Goal: Task Accomplishment & Management: Use online tool/utility

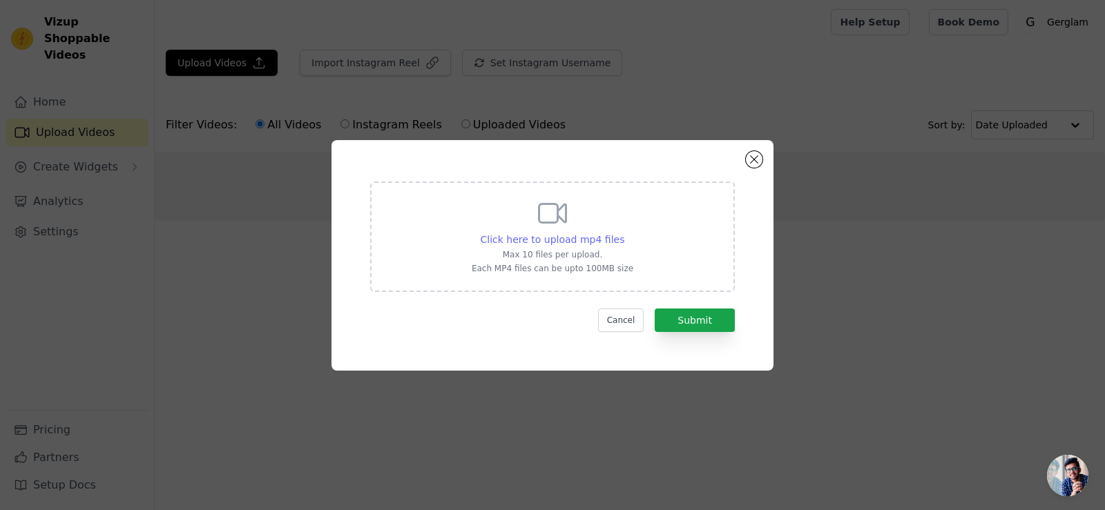
click at [557, 237] on span "Click here to upload mp4 files" at bounding box center [553, 239] width 144 height 11
click at [624, 233] on input "Click here to upload mp4 files Max 10 files per upload. Each MP4 files can be u…" at bounding box center [624, 232] width 1 height 1
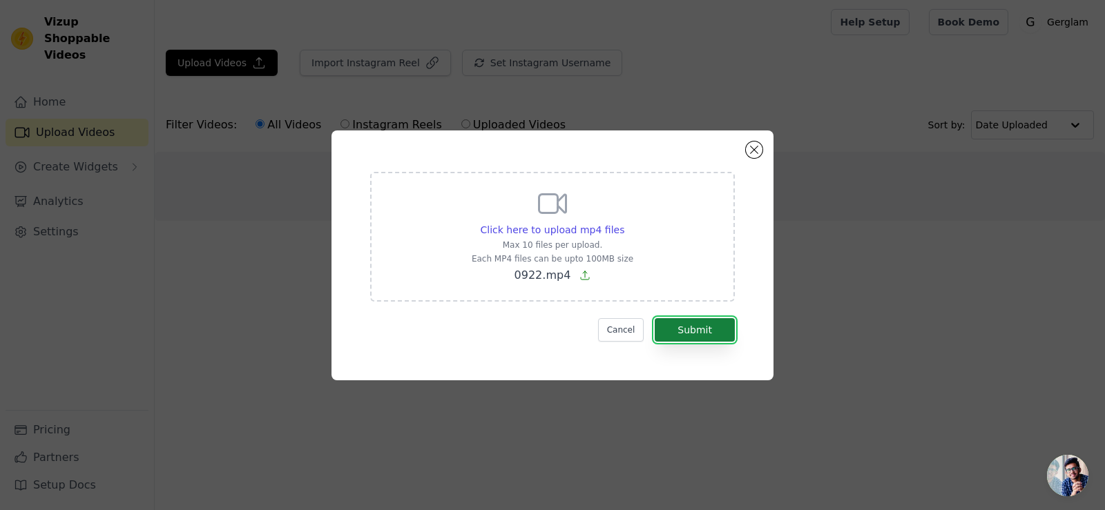
click at [694, 330] on button "Submit" at bounding box center [695, 329] width 80 height 23
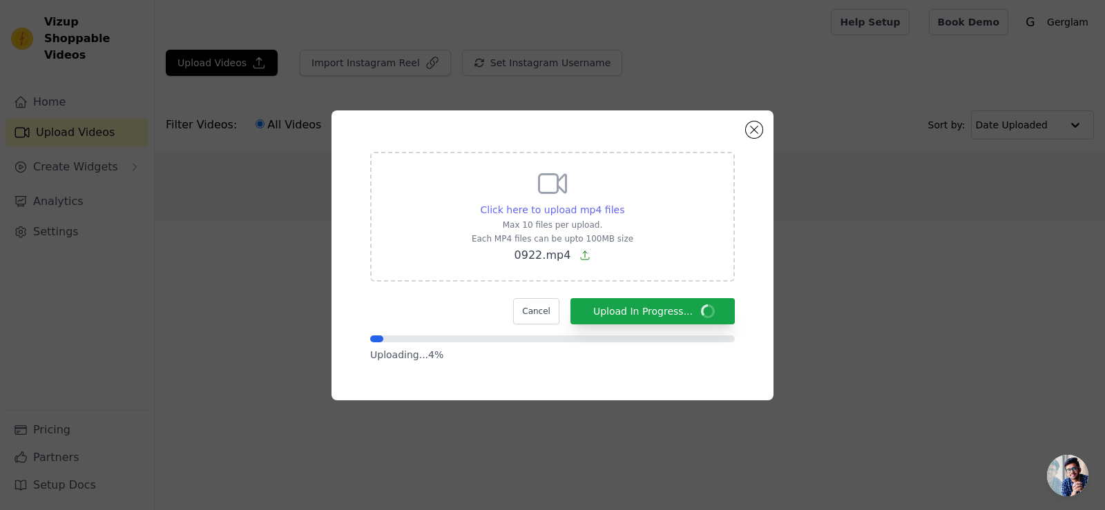
click at [534, 207] on span "Click here to upload mp4 files" at bounding box center [553, 209] width 144 height 11
click at [624, 203] on input "Click here to upload mp4 files Max 10 files per upload. Each MP4 files can be u…" at bounding box center [624, 202] width 1 height 1
type input "C:\fakepath\merach_mini_stepper_for_exercise_twist_stair_stepper_330lbs_capacit…"
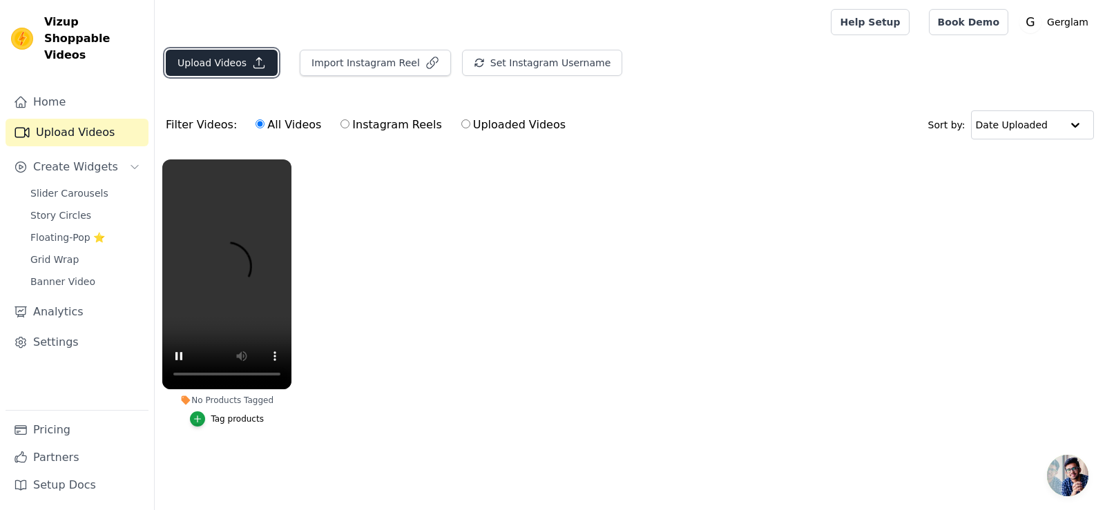
click at [231, 52] on button "Upload Videos" at bounding box center [222, 63] width 112 height 26
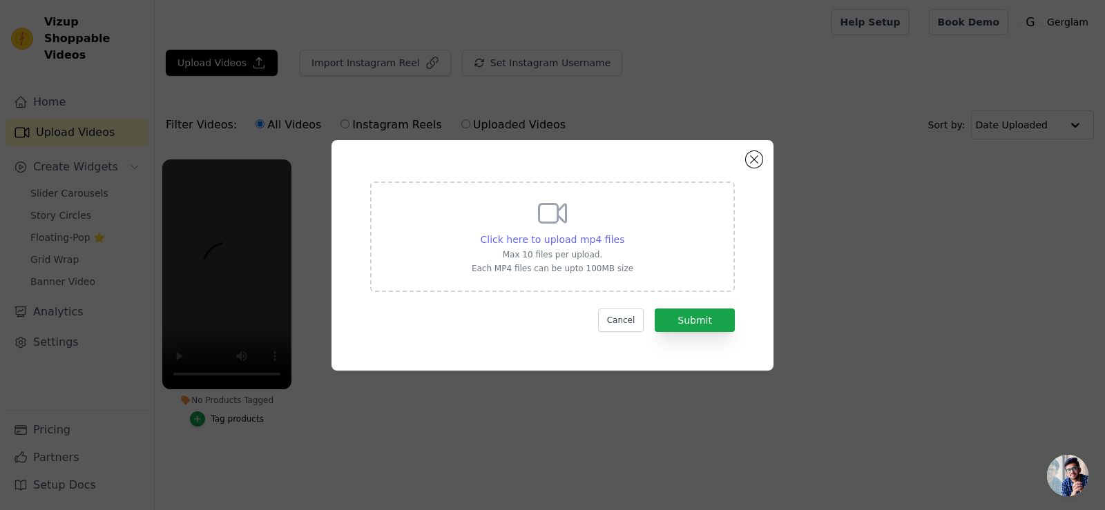
click at [546, 234] on span "Click here to upload mp4 files" at bounding box center [553, 239] width 144 height 11
click at [624, 233] on input "Click here to upload mp4 files Max 10 files per upload. Each MP4 files can be u…" at bounding box center [624, 232] width 1 height 1
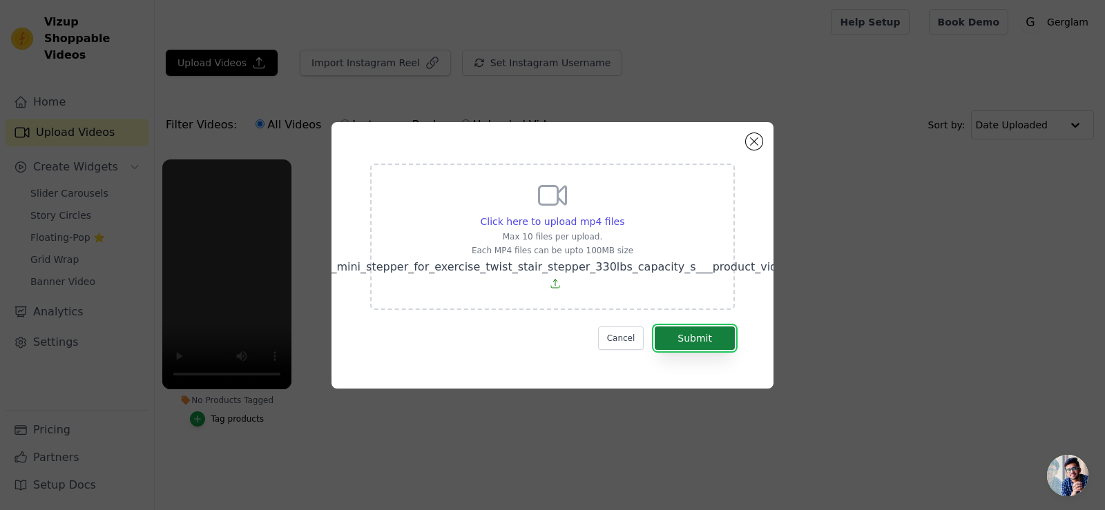
click at [700, 335] on button "Submit" at bounding box center [695, 338] width 80 height 23
click at [548, 216] on span "Click here to upload mp4 files" at bounding box center [553, 221] width 144 height 11
click at [624, 214] on input "Click here to upload mp4 files Max 10 files per upload. Each MP4 files can be u…" at bounding box center [624, 214] width 1 height 1
type input "C:\fakepath\multifunctional_and_convenient_indoor_push_up_training_board_for_me…"
click at [696, 337] on button "Submit" at bounding box center [695, 338] width 80 height 23
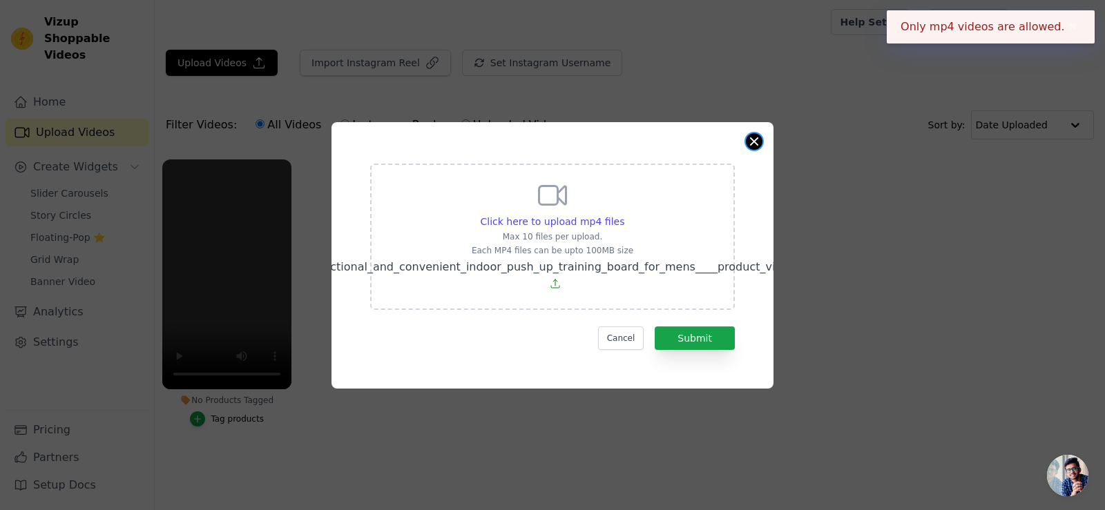
click at [749, 134] on button "Close modal" at bounding box center [754, 141] width 17 height 17
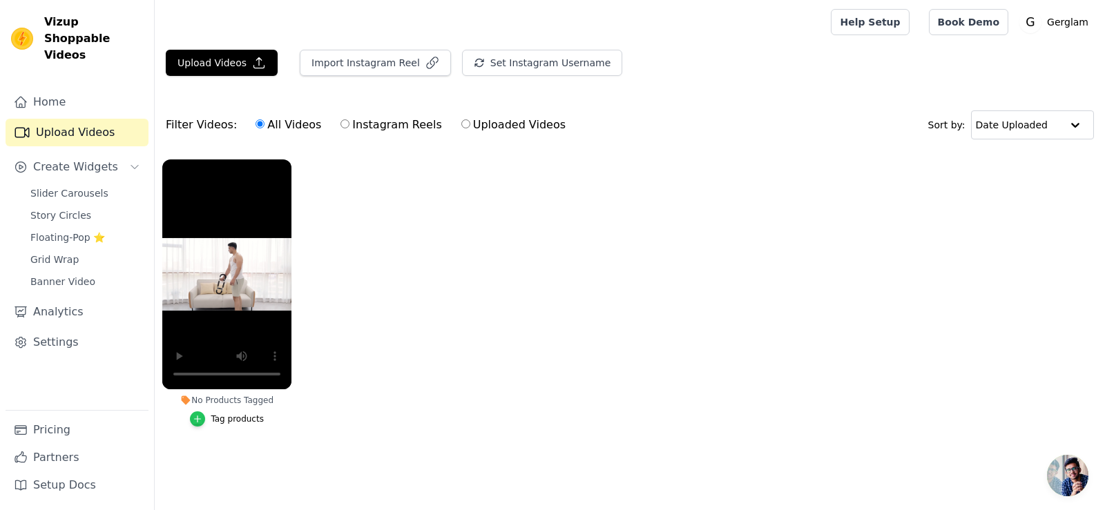
click at [196, 423] on icon "button" at bounding box center [198, 419] width 10 height 10
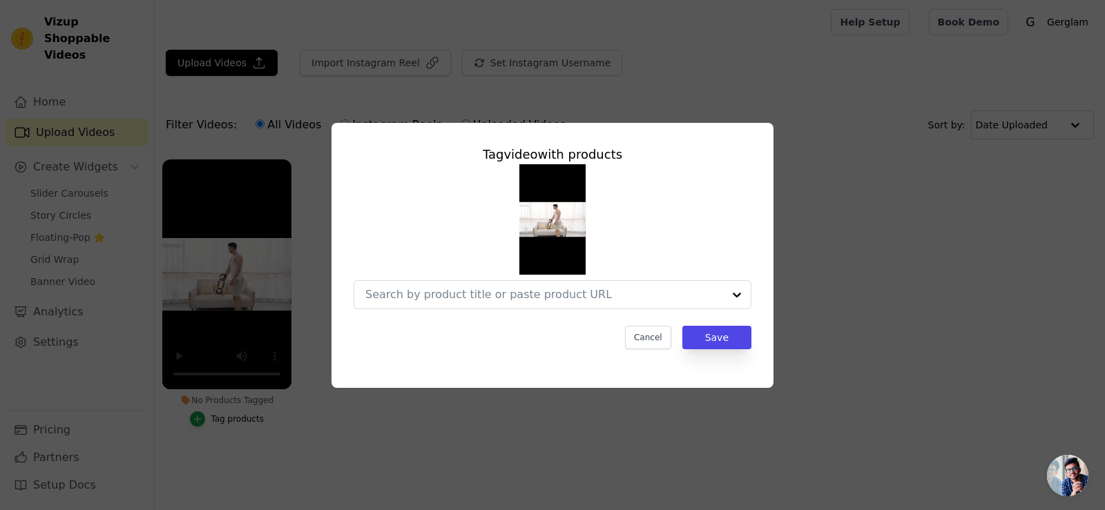
click at [570, 423] on div "Tag video with products Cancel Save" at bounding box center [552, 255] width 1105 height 510
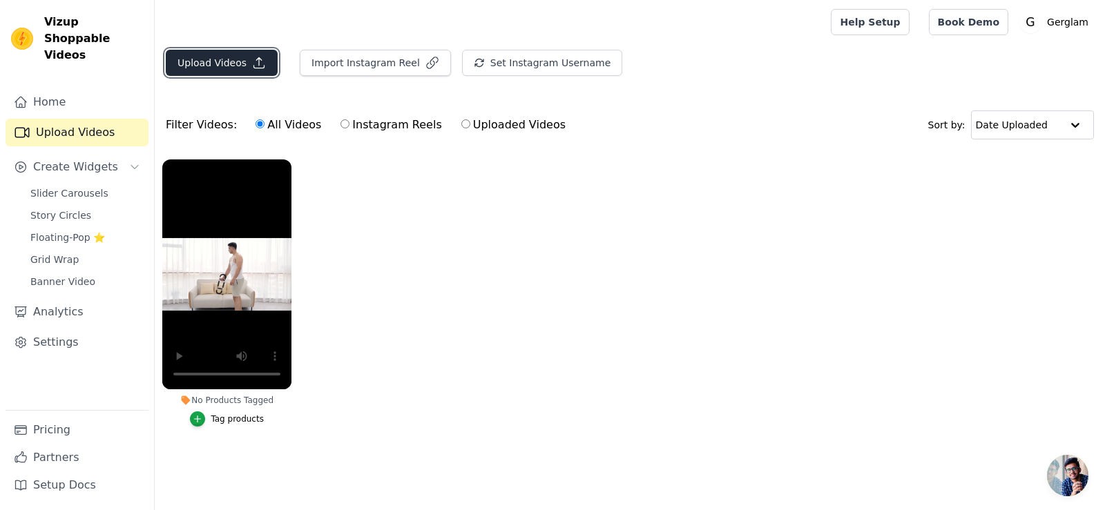
click at [209, 64] on button "Upload Videos" at bounding box center [222, 63] width 112 height 26
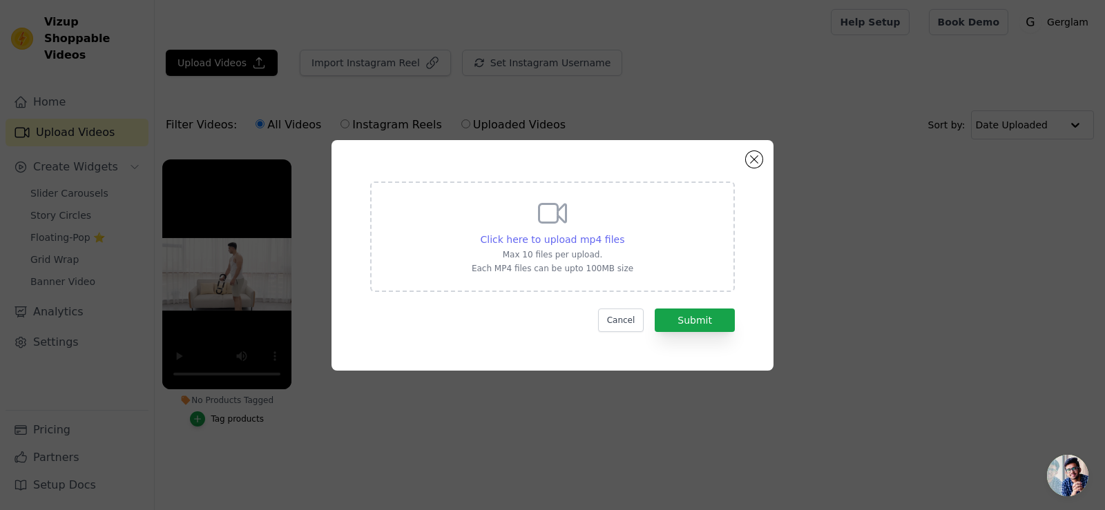
click at [560, 235] on span "Click here to upload mp4 files" at bounding box center [553, 239] width 144 height 11
click at [624, 233] on input "Click here to upload mp4 files Max 10 files per upload. Each MP4 files can be u…" at bounding box center [624, 232] width 1 height 1
type input "C:\fakepath\0922 (1).mp4"
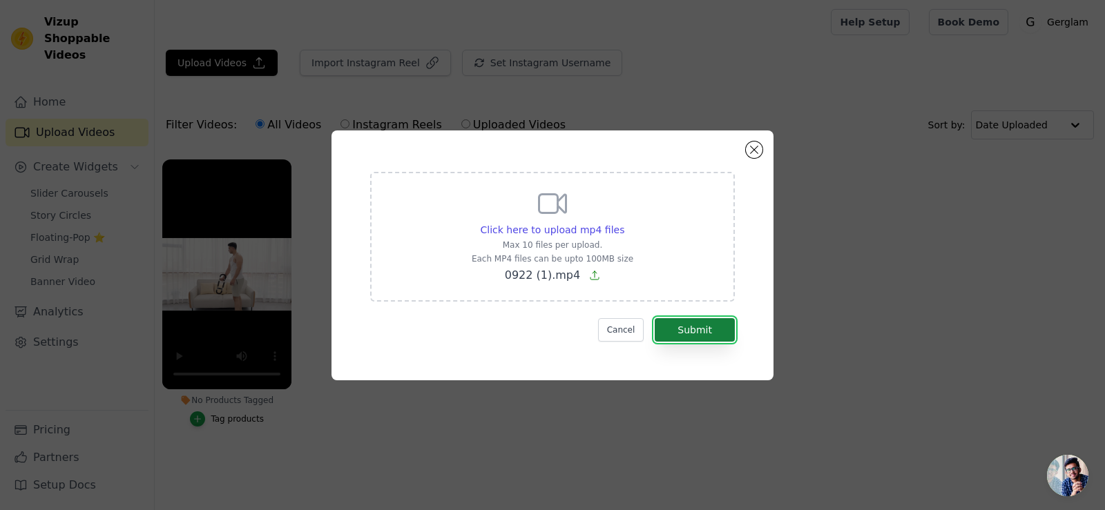
click at [702, 331] on button "Submit" at bounding box center [695, 329] width 80 height 23
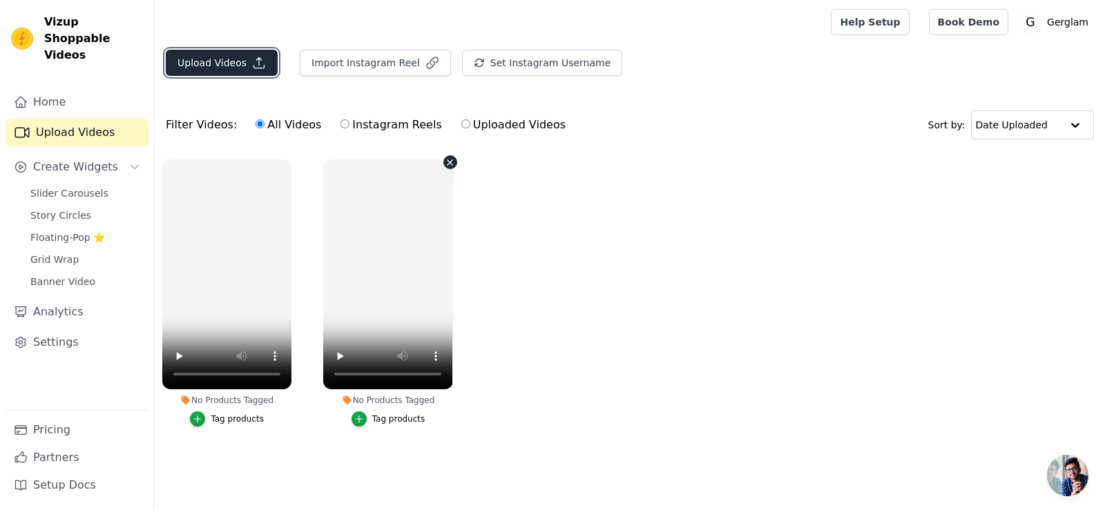
click at [210, 58] on button "Upload Videos" at bounding box center [222, 63] width 112 height 26
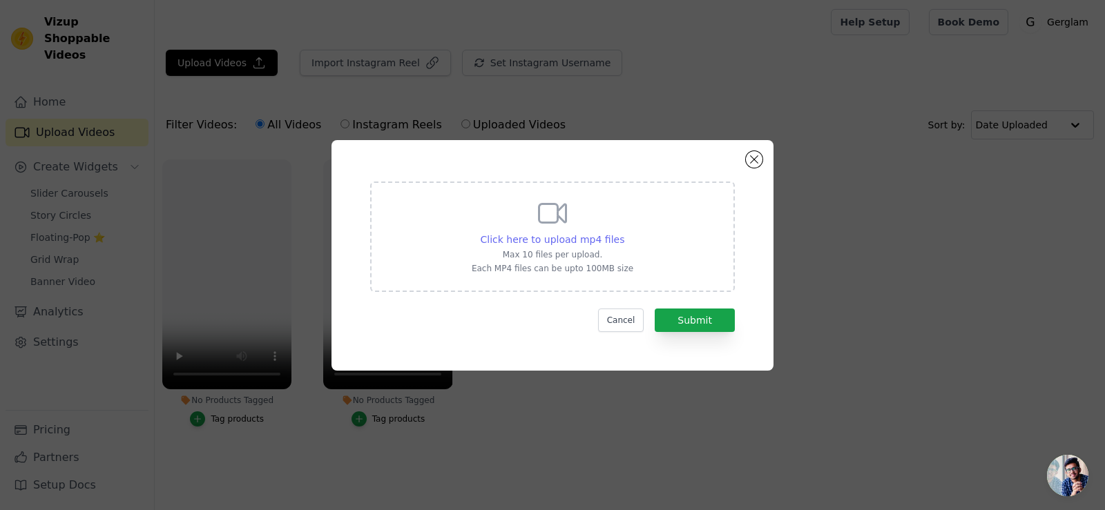
click at [540, 234] on span "Click here to upload mp4 files" at bounding box center [553, 239] width 144 height 11
click at [624, 233] on input "Click here to upload mp4 files Max 10 files per upload. Each MP4 files can be u…" at bounding box center [624, 232] width 1 height 1
type input "C:\fakepath\0922 (2).mp4"
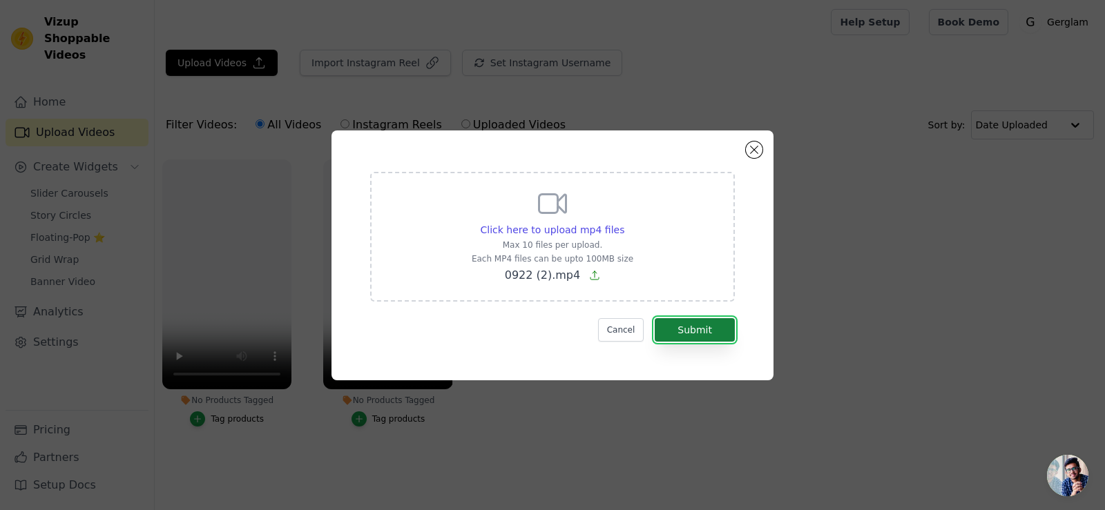
click at [701, 327] on button "Submit" at bounding box center [695, 329] width 80 height 23
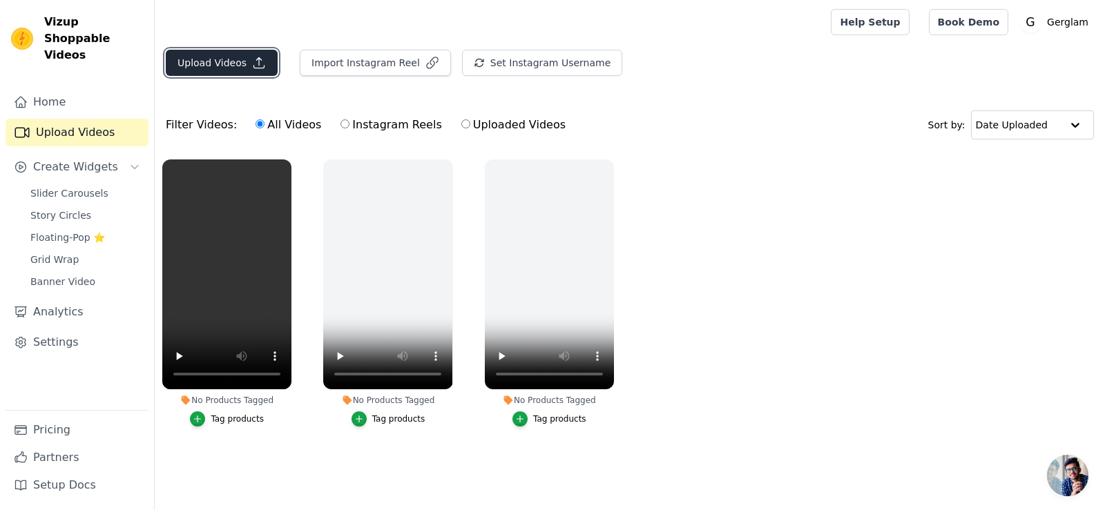
click at [201, 68] on button "Upload Videos" at bounding box center [222, 63] width 112 height 26
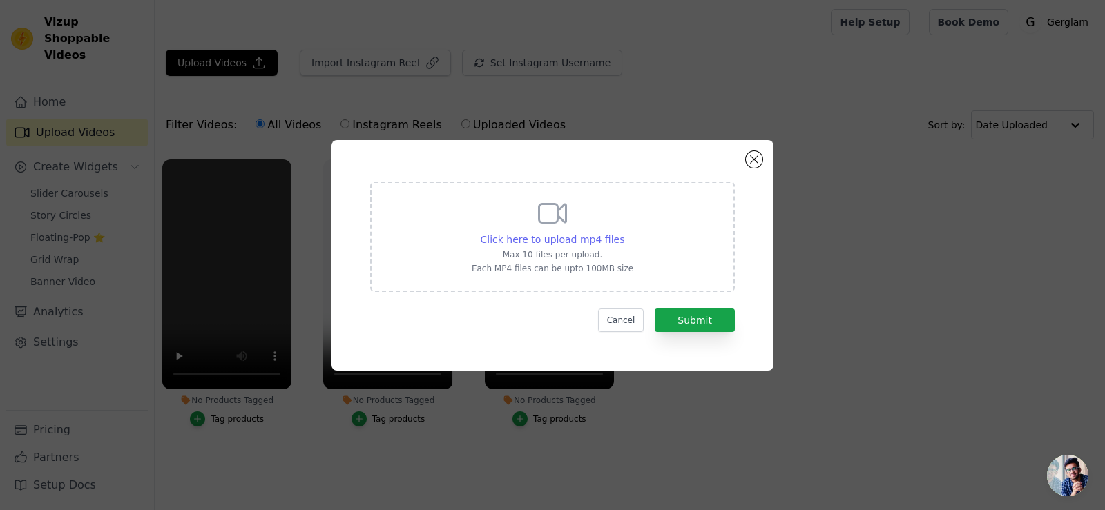
click at [551, 238] on span "Click here to upload mp4 files" at bounding box center [553, 239] width 144 height 11
click at [624, 233] on input "Click here to upload mp4 files Max 10 files per upload. Each MP4 files can be u…" at bounding box center [624, 232] width 1 height 1
type input "C:\fakepath\0922 (3).mp4"
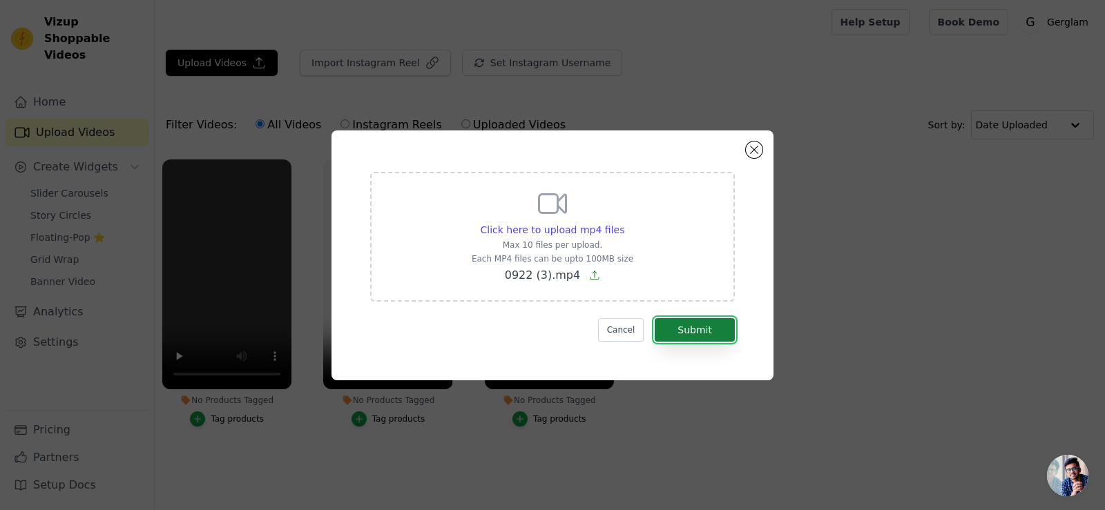
click at [698, 327] on button "Submit" at bounding box center [695, 329] width 80 height 23
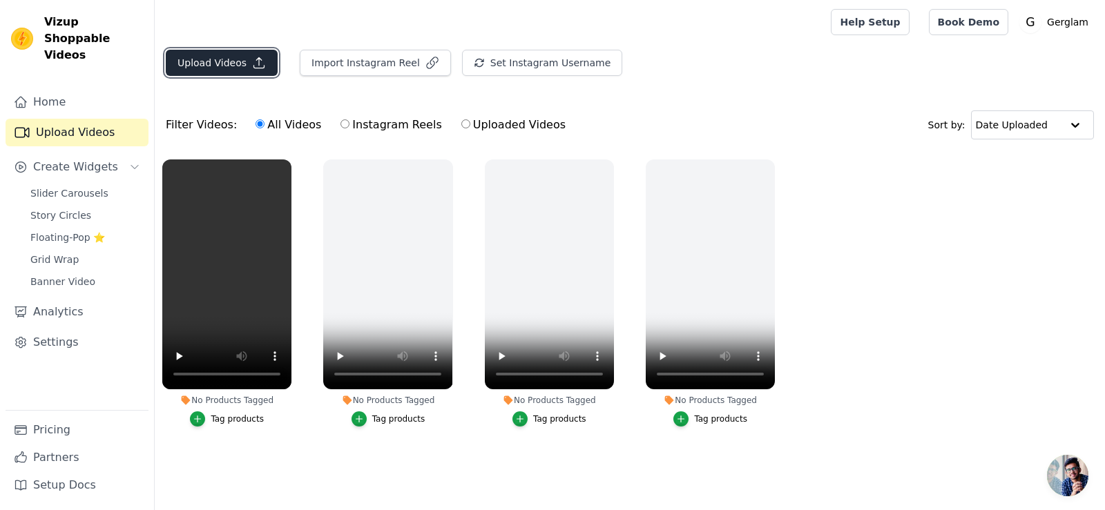
click at [217, 51] on button "Upload Videos" at bounding box center [222, 63] width 112 height 26
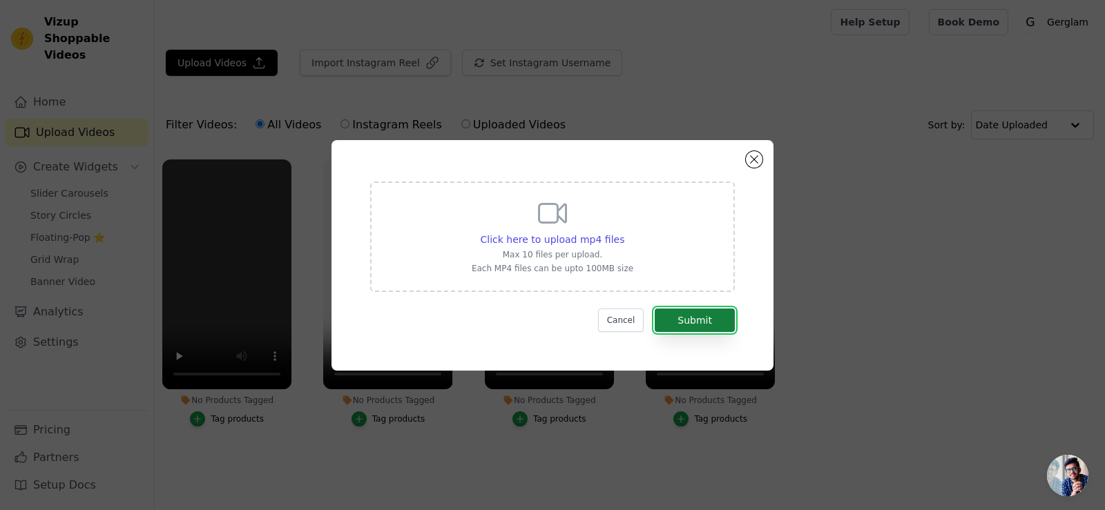
click at [683, 316] on button "Submit" at bounding box center [695, 320] width 80 height 23
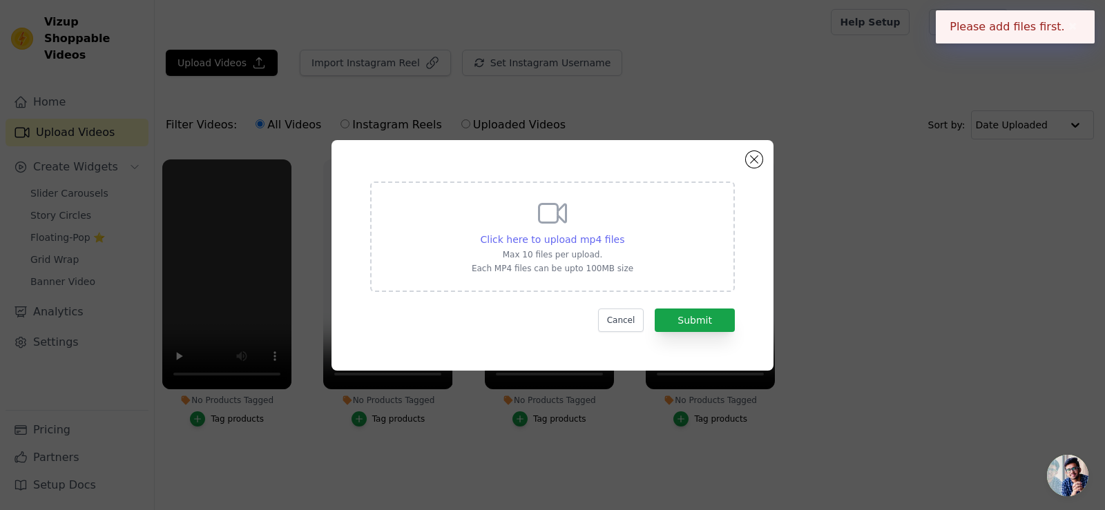
click at [548, 236] on span "Click here to upload mp4 files" at bounding box center [553, 239] width 144 height 11
click at [624, 233] on input "Click here to upload mp4 files Max 10 files per upload. Each MP4 files can be u…" at bounding box center [624, 232] width 1 height 1
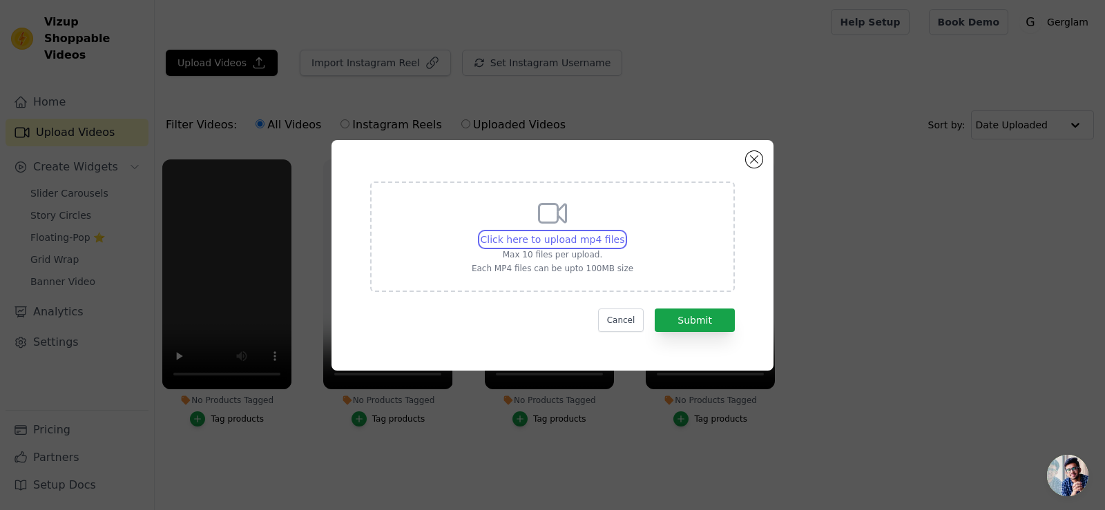
type input "C:\fakepath\0922 (4).mp4"
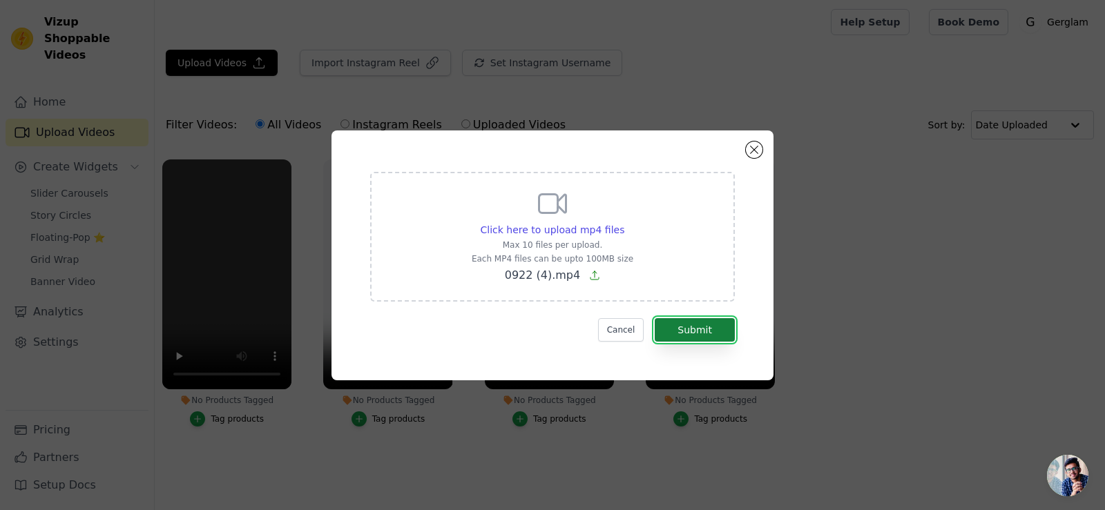
click at [686, 330] on button "Submit" at bounding box center [695, 329] width 80 height 23
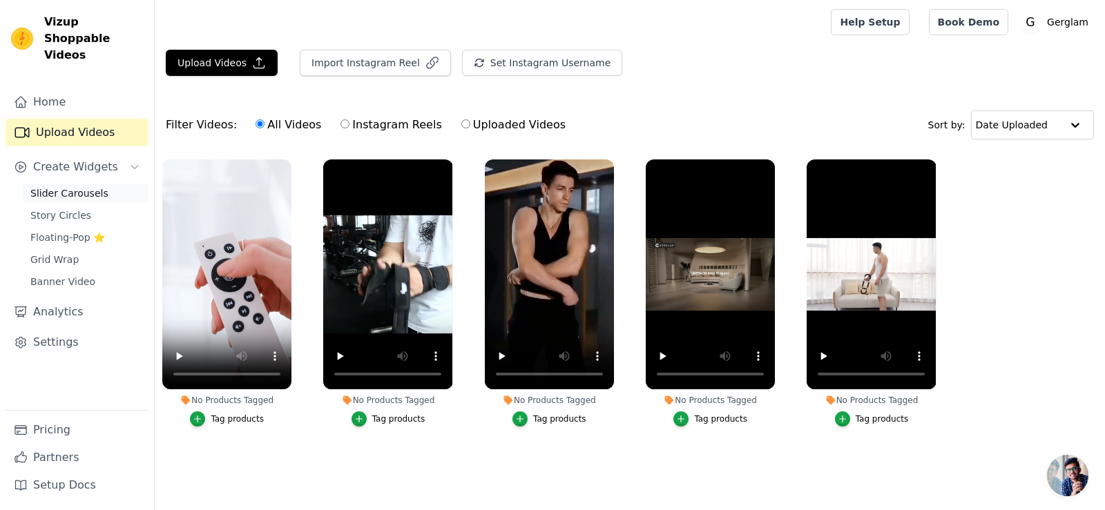
click at [73, 186] on span "Slider Carousels" at bounding box center [69, 193] width 78 height 14
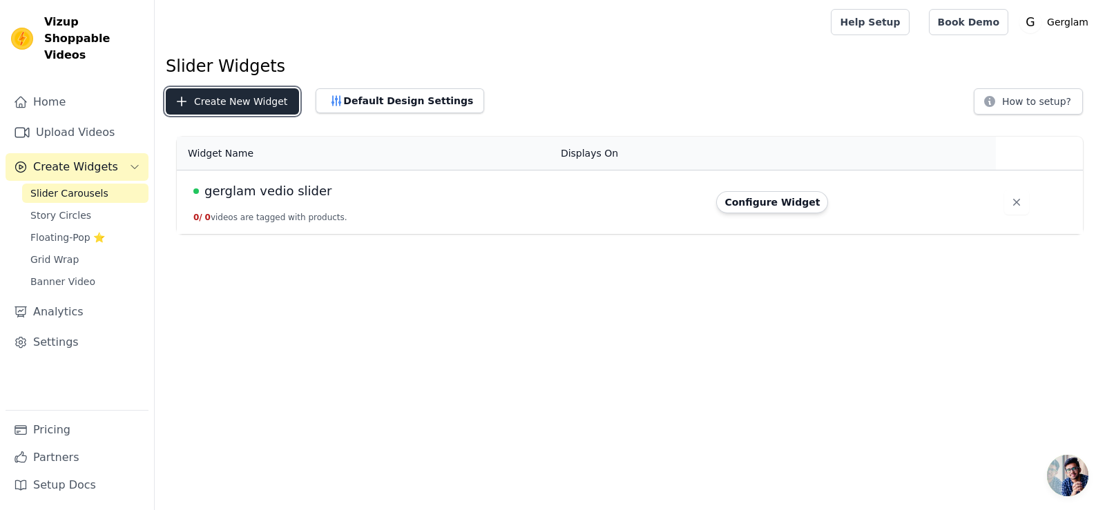
click at [236, 104] on button "Create New Widget" at bounding box center [232, 101] width 133 height 26
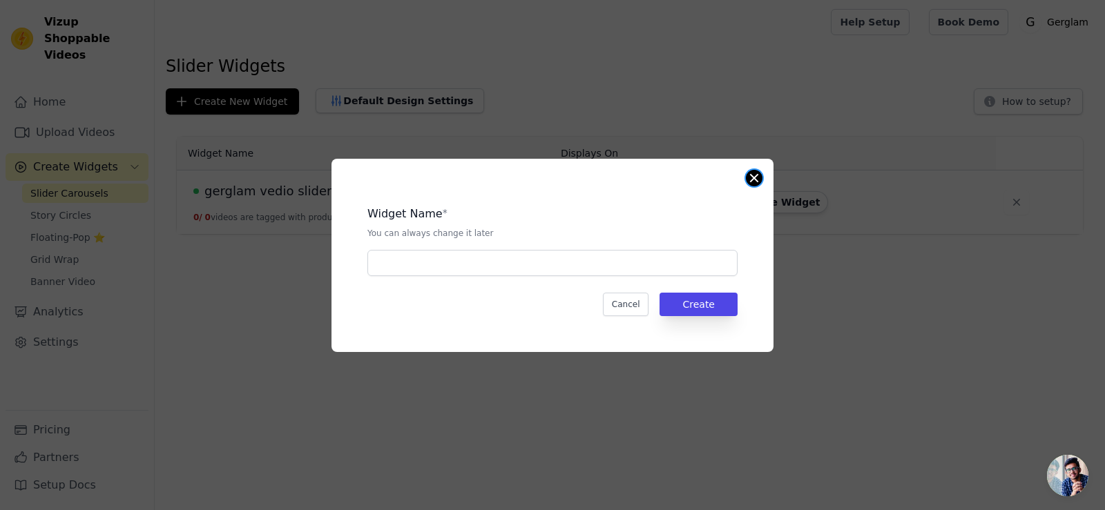
click at [756, 180] on button "Close modal" at bounding box center [754, 178] width 17 height 17
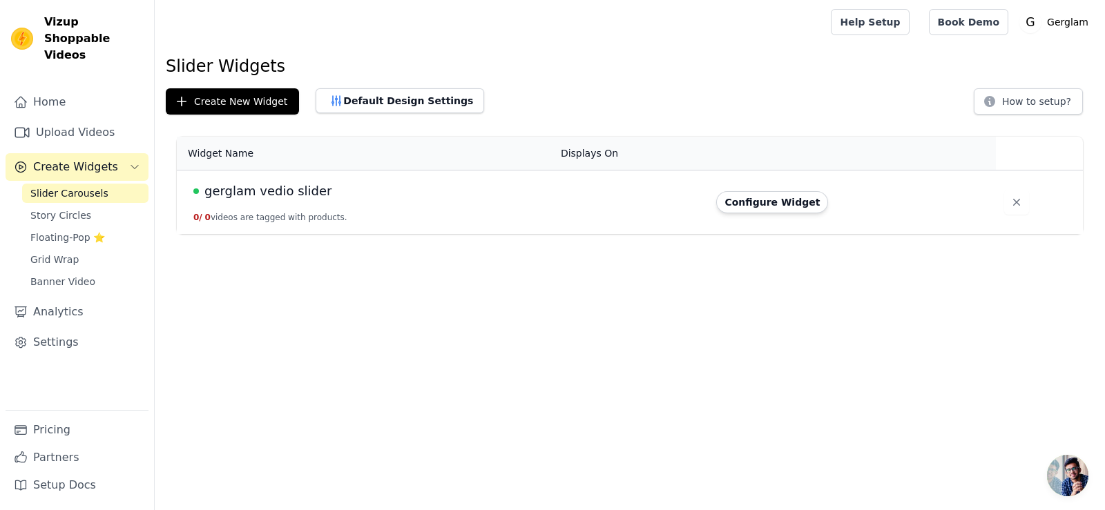
click at [290, 193] on span "gerglam vedio slider" at bounding box center [267, 191] width 127 height 19
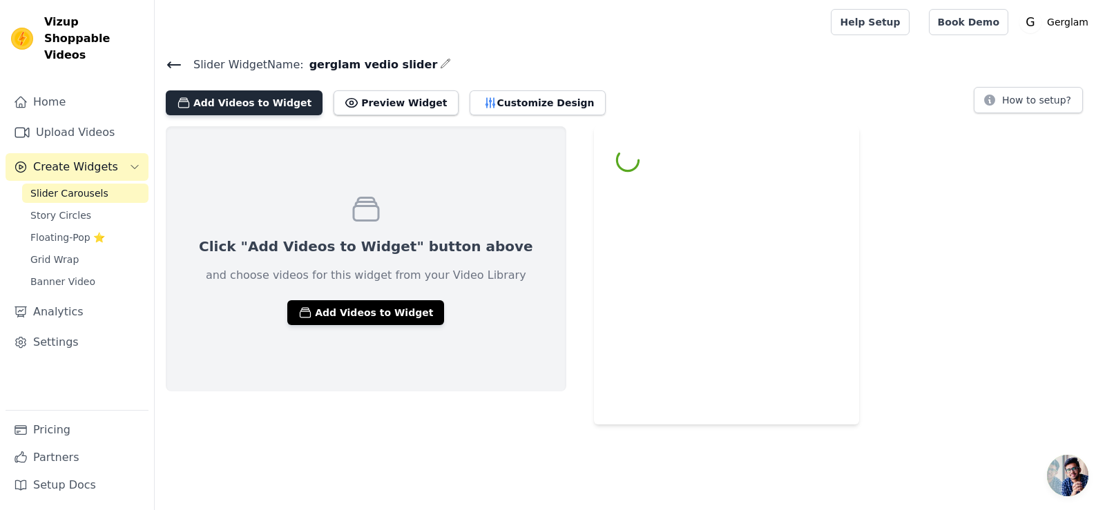
click at [231, 102] on button "Add Videos to Widget" at bounding box center [244, 102] width 157 height 25
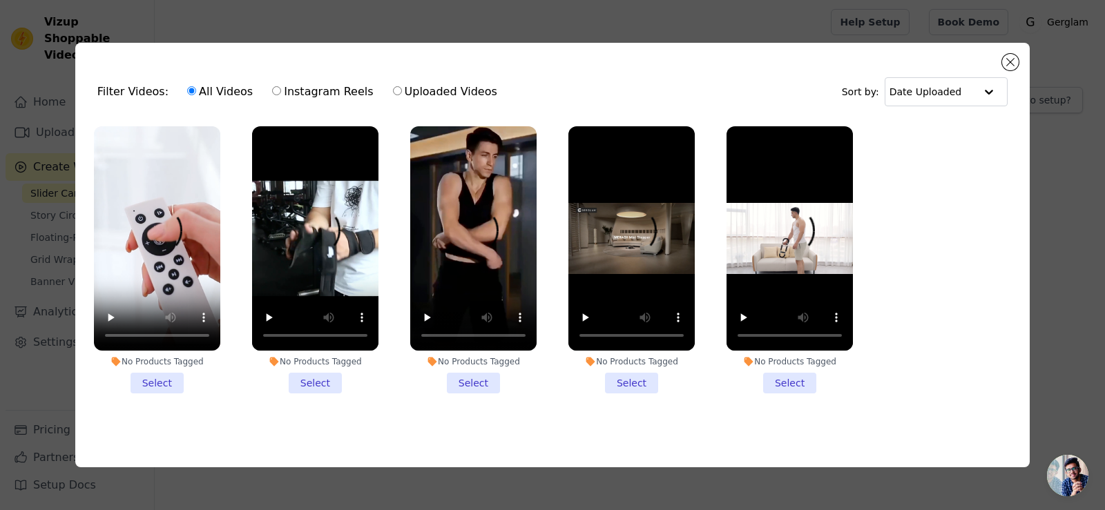
drag, startPoint x: 146, startPoint y: 378, endPoint x: 213, endPoint y: 383, distance: 66.5
click at [147, 378] on li "No Products Tagged Select" at bounding box center [157, 259] width 126 height 267
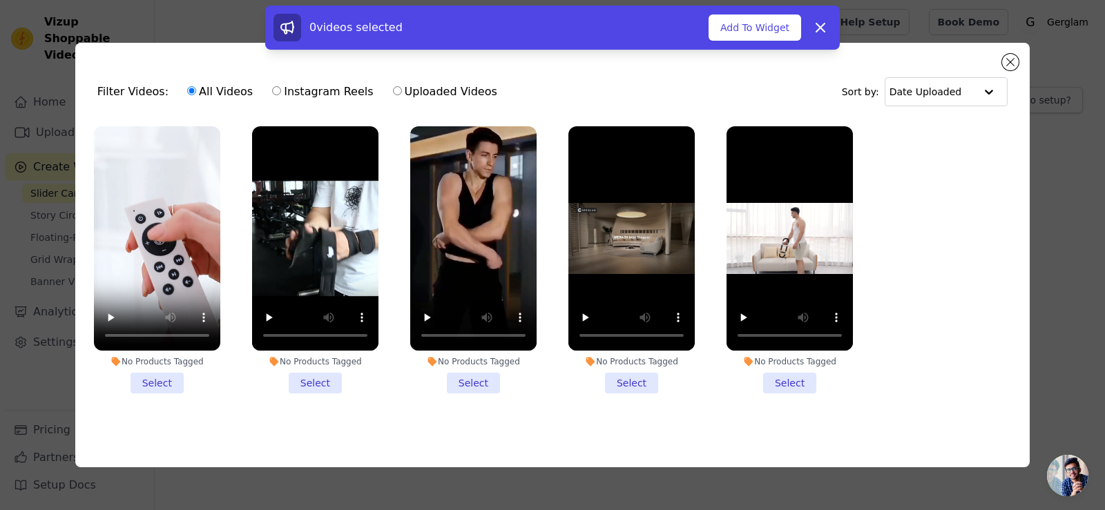
drag, startPoint x: 312, startPoint y: 377, endPoint x: 341, endPoint y: 377, distance: 29.0
click at [314, 377] on li "No Products Tagged Select" at bounding box center [315, 259] width 126 height 267
click at [0, 0] on input "No Products Tagged Select" at bounding box center [0, 0] width 0 height 0
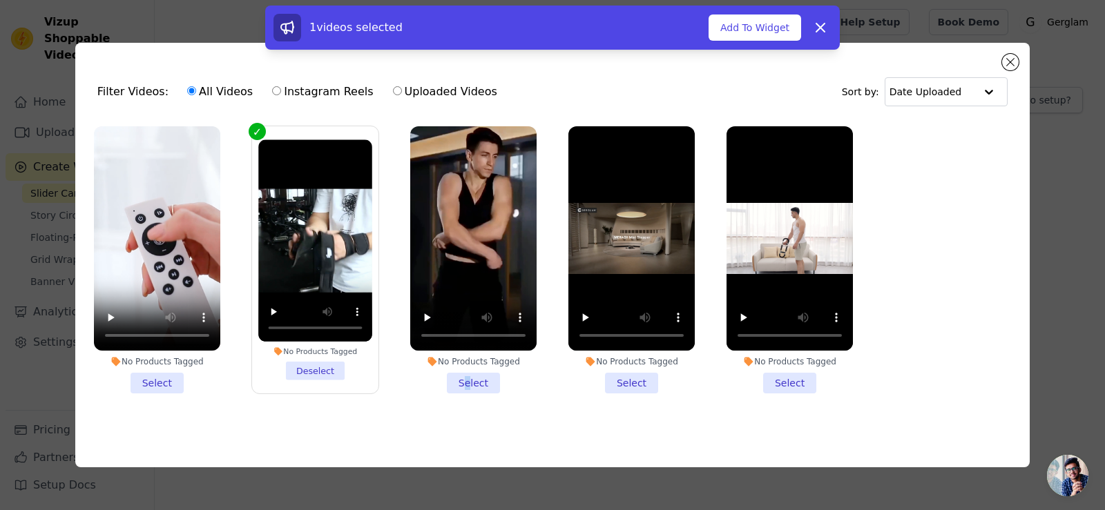
click at [468, 376] on li "No Products Tagged Select" at bounding box center [473, 259] width 126 height 267
click at [484, 373] on li "No Products Tagged Select" at bounding box center [473, 259] width 126 height 267
click at [0, 0] on input "No Products Tagged Select" at bounding box center [0, 0] width 0 height 0
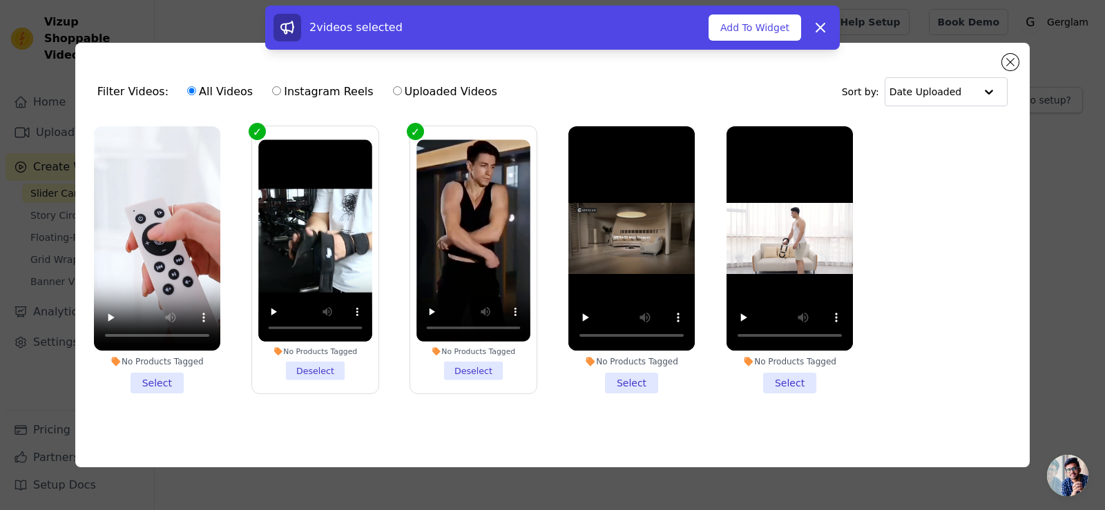
click at [637, 378] on li "No Products Tagged Select" at bounding box center [631, 259] width 126 height 267
click at [0, 0] on input "No Products Tagged Select" at bounding box center [0, 0] width 0 height 0
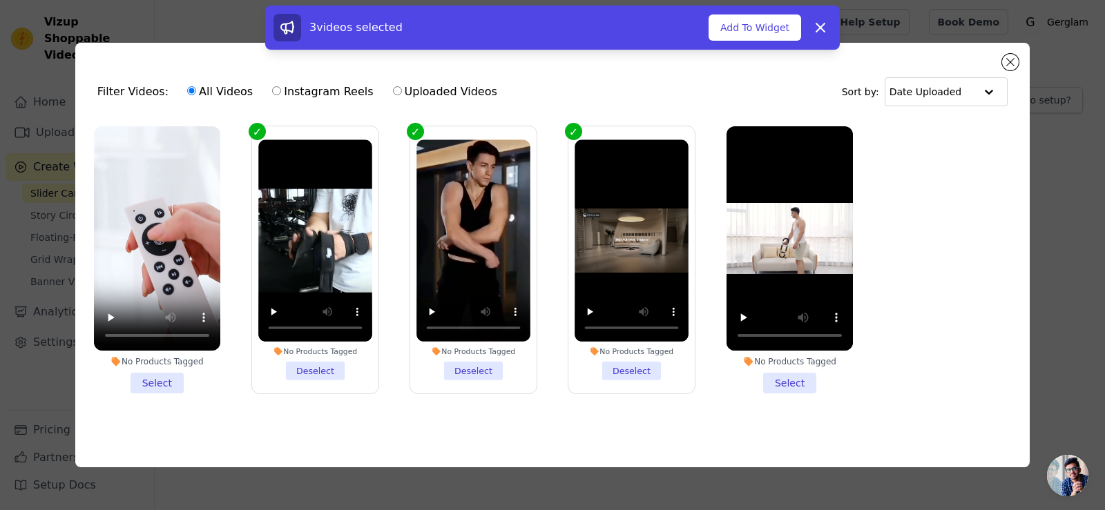
click at [793, 381] on li "No Products Tagged Select" at bounding box center [789, 259] width 126 height 267
click at [0, 0] on input "No Products Tagged Select" at bounding box center [0, 0] width 0 height 0
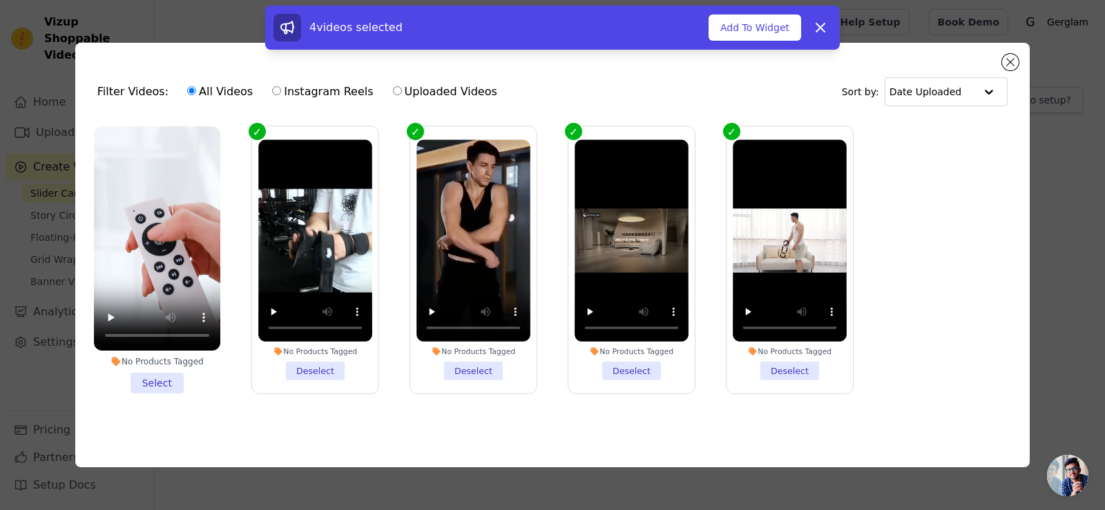
click at [162, 380] on li "No Products Tagged Select" at bounding box center [157, 259] width 126 height 267
click at [0, 0] on input "No Products Tagged Select" at bounding box center [0, 0] width 0 height 0
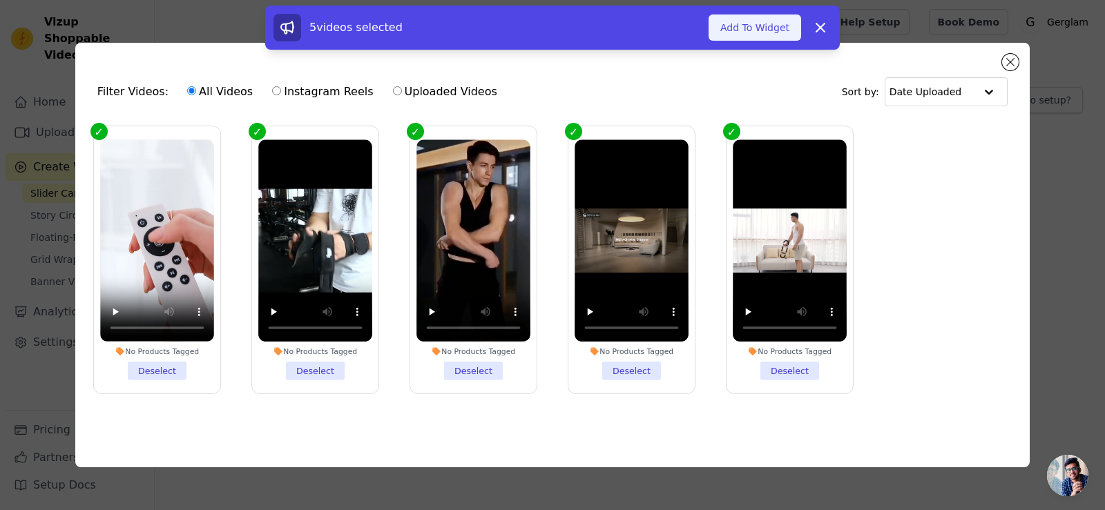
click at [751, 21] on button "Add To Widget" at bounding box center [754, 28] width 93 height 26
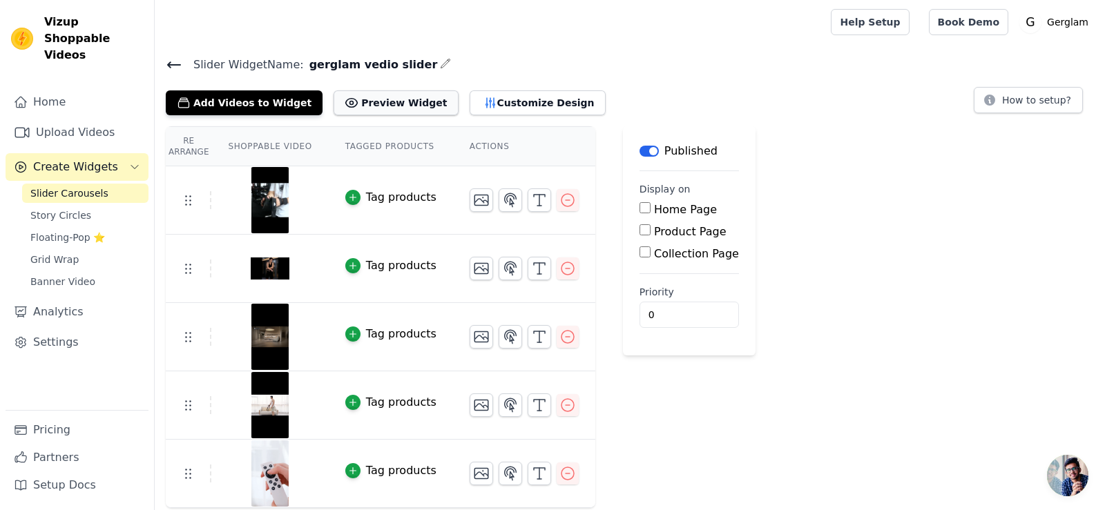
click at [356, 106] on button "Preview Widget" at bounding box center [396, 102] width 124 height 25
click at [480, 104] on button "Customize Design" at bounding box center [538, 102] width 136 height 25
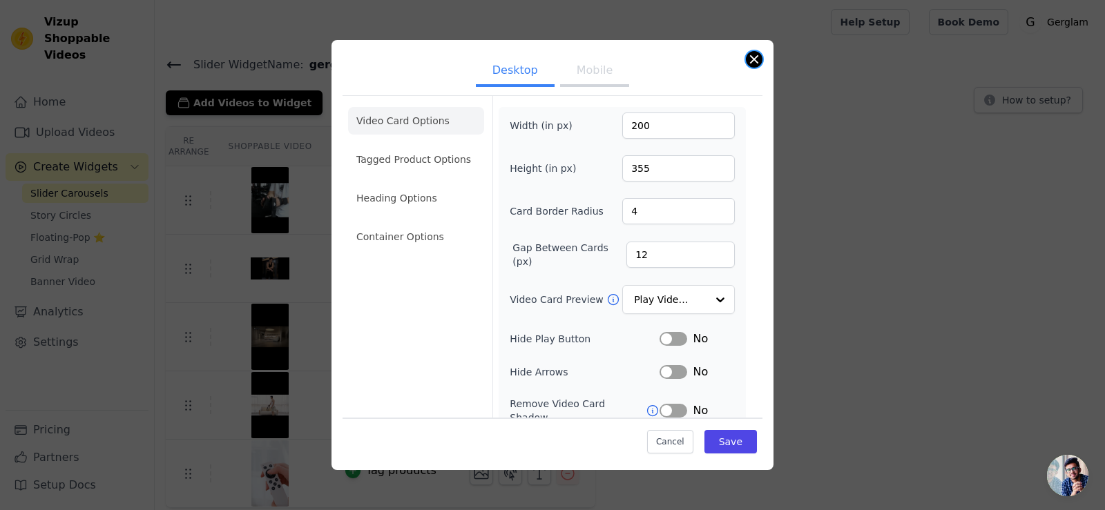
click at [752, 60] on button "Close modal" at bounding box center [754, 59] width 17 height 17
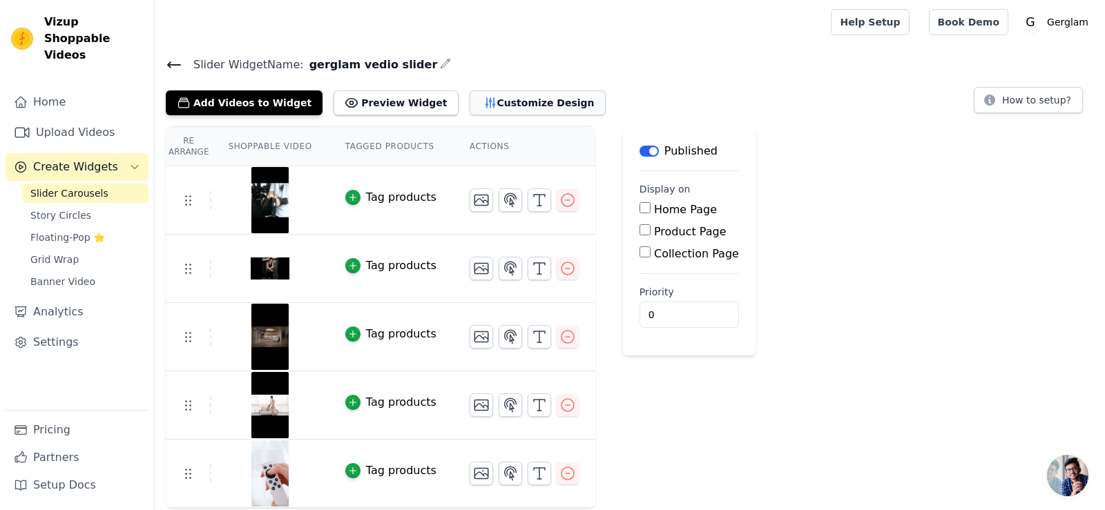
click at [494, 108] on button "Customize Design" at bounding box center [538, 102] width 136 height 25
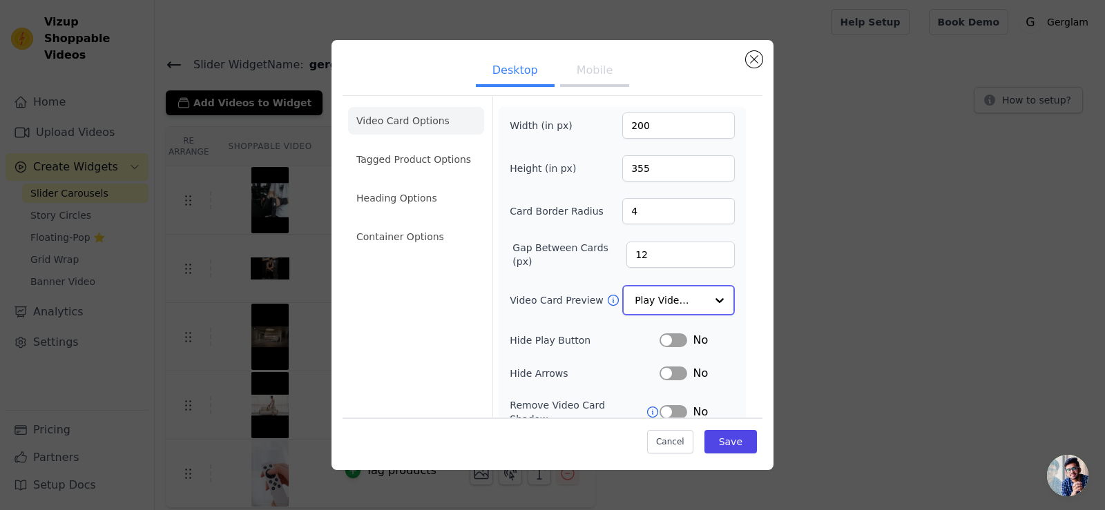
click at [685, 297] on input "Video Card Preview" at bounding box center [670, 301] width 71 height 28
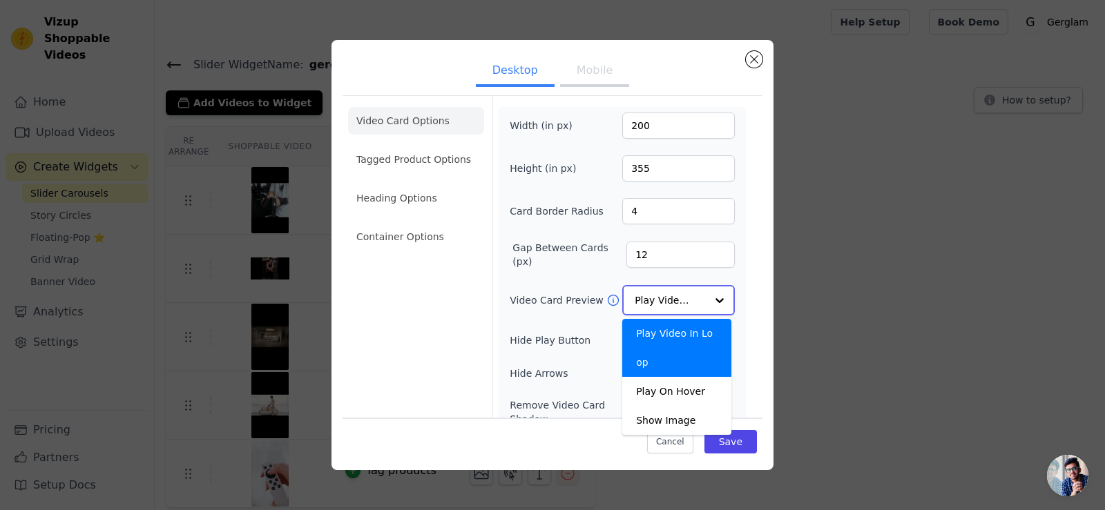
click at [686, 296] on input "Video Card Preview" at bounding box center [670, 301] width 71 height 28
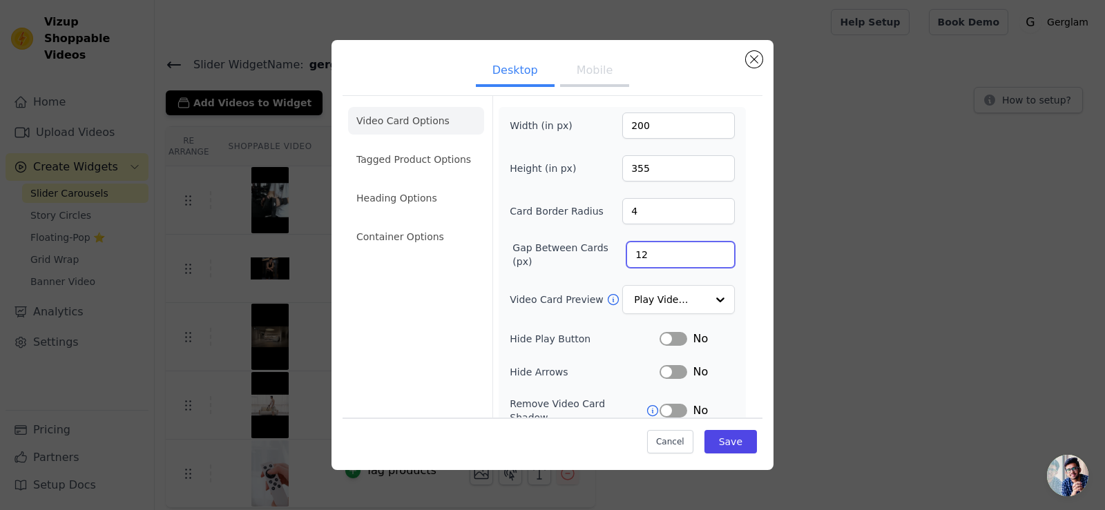
drag, startPoint x: 638, startPoint y: 259, endPoint x: 629, endPoint y: 259, distance: 9.0
click at [629, 259] on input "12" at bounding box center [680, 255] width 108 height 26
type input "18"
click at [735, 228] on form "Width (in px) 200 Height (in px) 355 Card Border Radius 4 Gap Between Cards (px…" at bounding box center [621, 315] width 259 height 439
drag, startPoint x: 635, startPoint y: 209, endPoint x: 606, endPoint y: 215, distance: 29.7
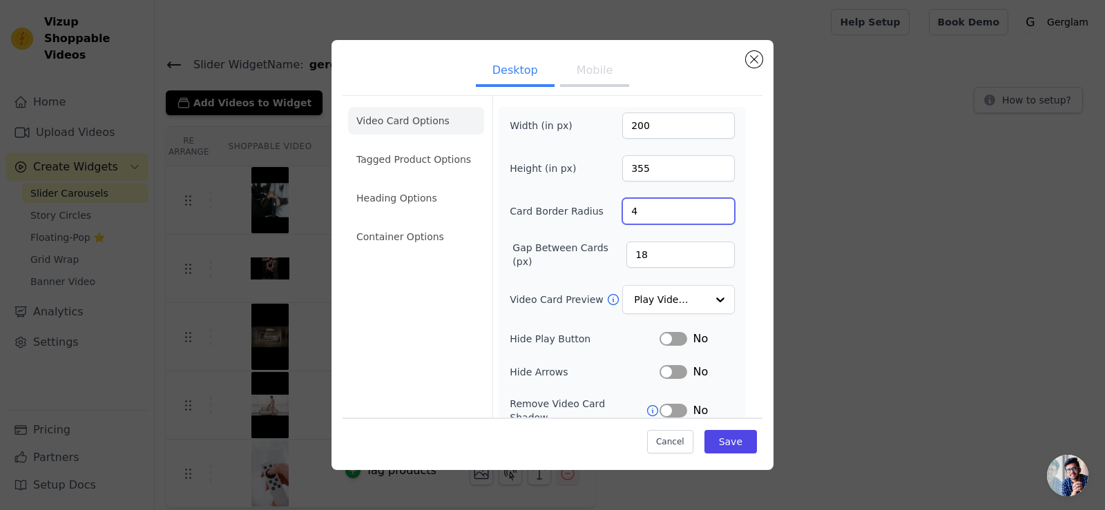
click at [606, 215] on div "Card Border Radius 4" at bounding box center [622, 211] width 225 height 26
type input "18"
click at [737, 239] on form "Width (in px) 200 Height (in px) 355 Card Border Radius 18 Gap Between Cards (p…" at bounding box center [621, 315] width 259 height 439
drag, startPoint x: 642, startPoint y: 126, endPoint x: 630, endPoint y: 128, distance: 11.2
click at [630, 128] on input "200" at bounding box center [678, 126] width 113 height 26
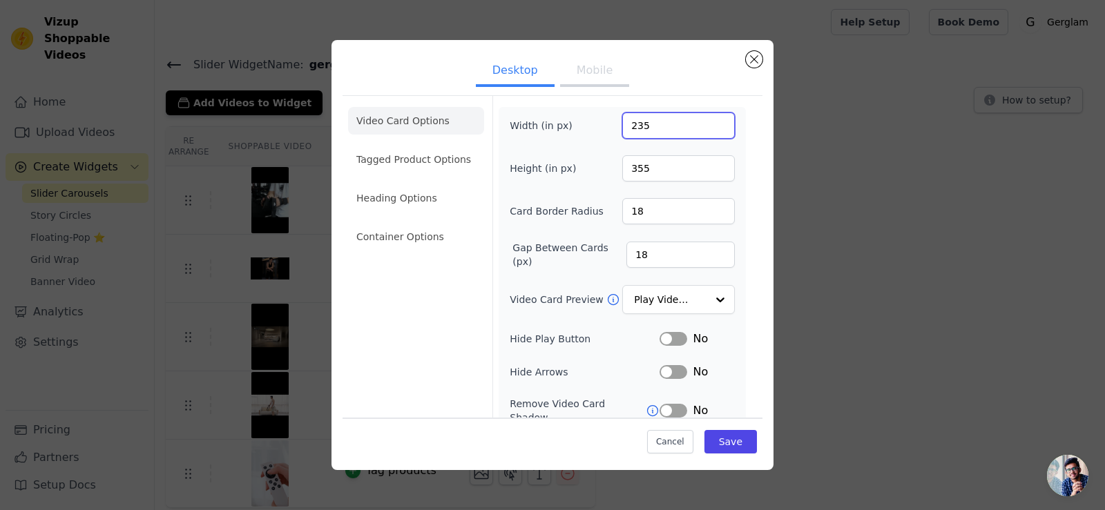
type input "235"
click at [742, 151] on div "Video Card Options Tagged Product Options Heading Options Container Options Wid…" at bounding box center [553, 315] width 420 height 440
click at [666, 339] on button "Label" at bounding box center [673, 339] width 28 height 14
click at [666, 368] on button "Label" at bounding box center [673, 372] width 28 height 14
click at [662, 404] on button "Label" at bounding box center [673, 411] width 28 height 14
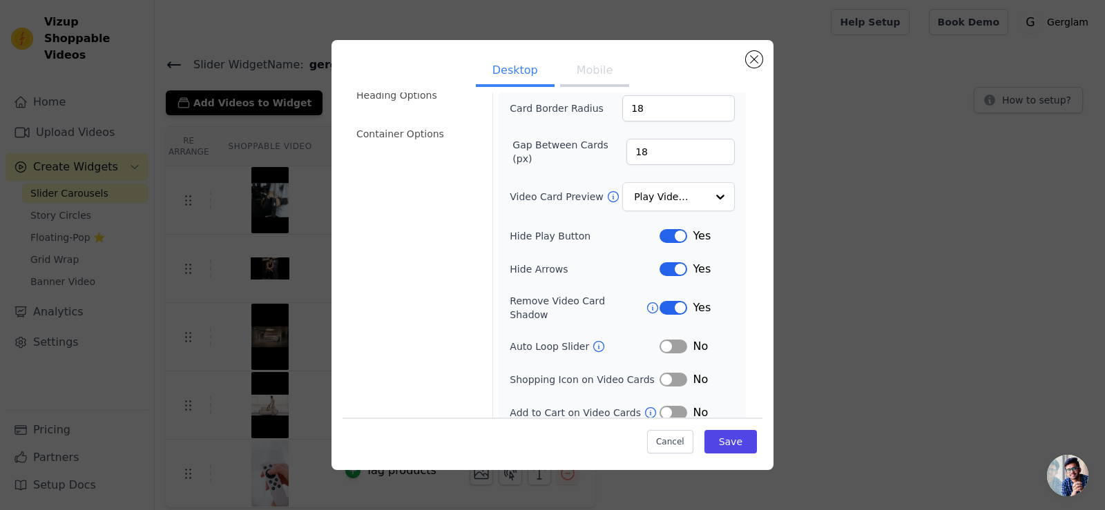
scroll to position [105, 0]
click at [664, 338] on button "Label" at bounding box center [673, 345] width 28 height 14
click at [662, 371] on button "Label" at bounding box center [673, 378] width 28 height 14
click at [667, 407] on div "Width (in px) 235 Height (in px) 355 Card Border Radius 18 Gap Between Cards (p…" at bounding box center [622, 213] width 247 height 423
click at [666, 404] on button "Label" at bounding box center [673, 411] width 28 height 14
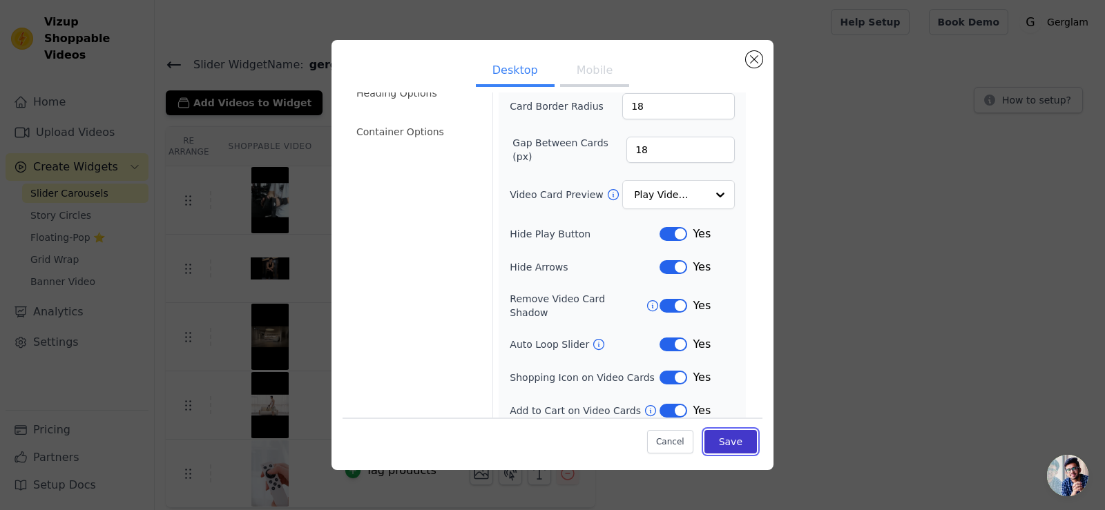
click at [732, 437] on button "Save" at bounding box center [730, 441] width 52 height 23
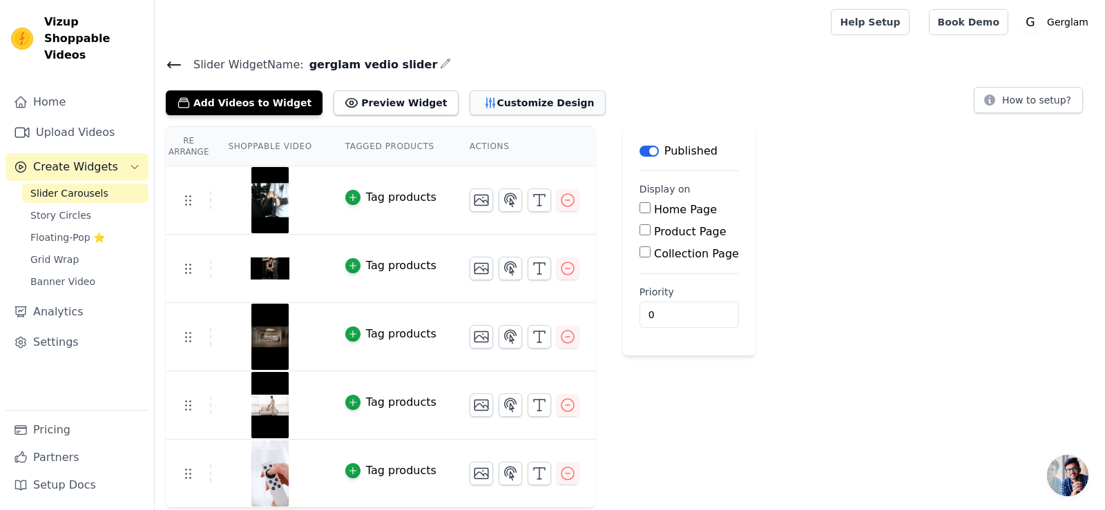
click at [492, 99] on button "Customize Design" at bounding box center [538, 102] width 136 height 25
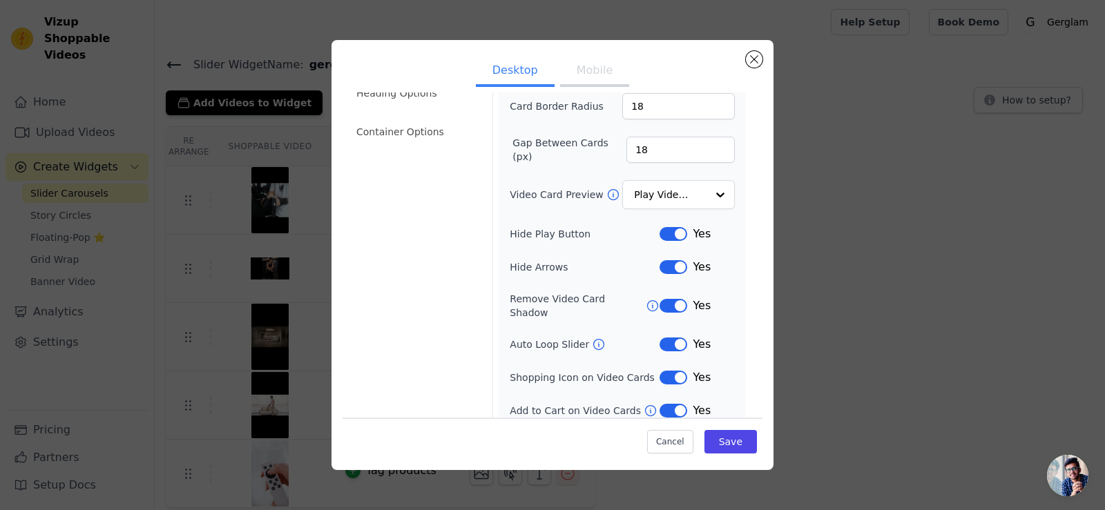
click at [664, 235] on button "Label" at bounding box center [673, 234] width 28 height 14
click at [659, 269] on button "Label" at bounding box center [673, 267] width 28 height 14
click at [659, 300] on button "Label" at bounding box center [673, 306] width 28 height 14
click at [659, 404] on button "Label" at bounding box center [673, 411] width 28 height 14
click at [721, 441] on button "Save" at bounding box center [730, 441] width 52 height 23
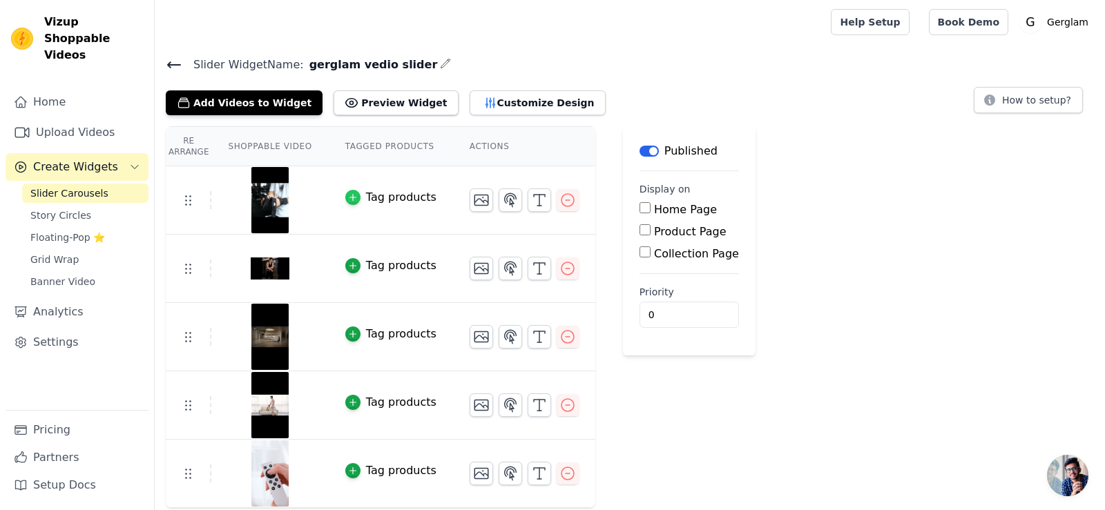
click at [348, 193] on icon "button" at bounding box center [353, 198] width 10 height 10
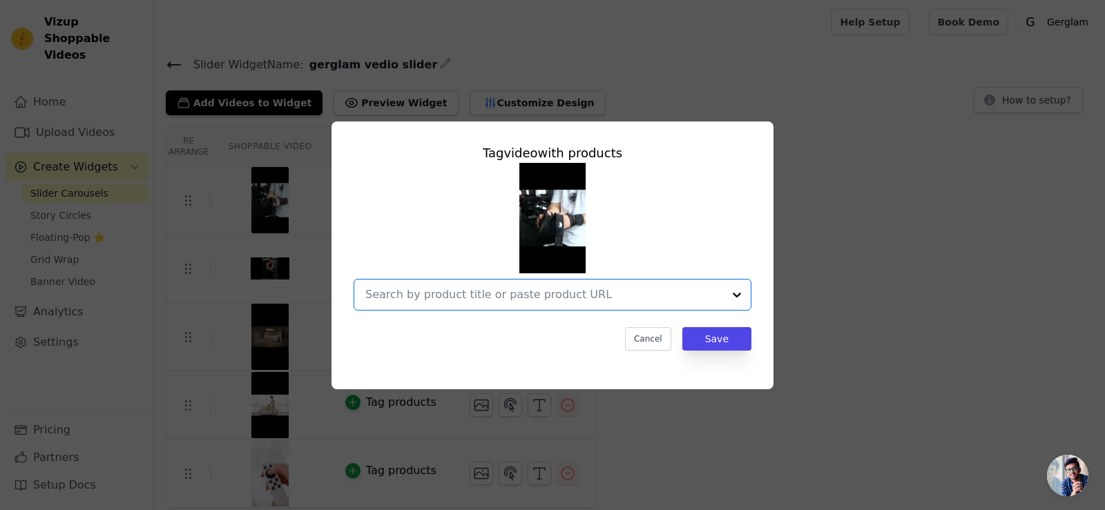
click at [470, 296] on input "text" at bounding box center [544, 295] width 358 height 17
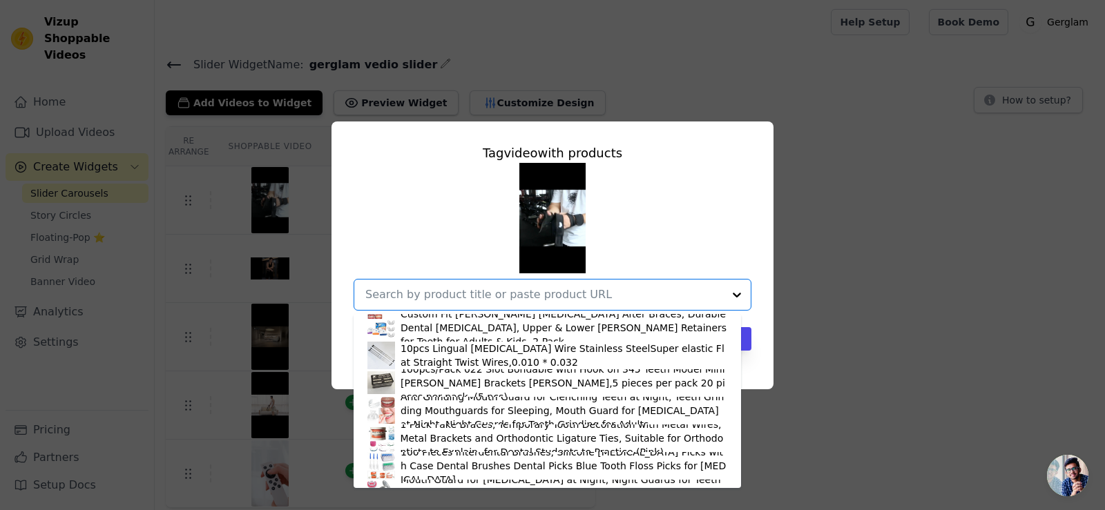
scroll to position [1450, 0]
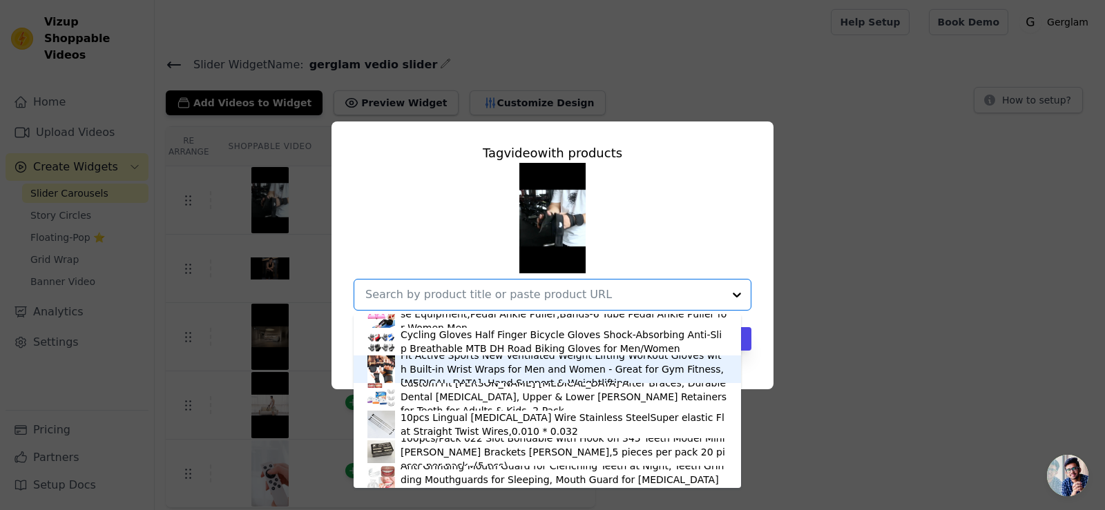
click at [426, 362] on div "Fit Active Sports New Ventilated Weight Lifting Workout Gloves with Built-in Wr…" at bounding box center [564, 369] width 327 height 41
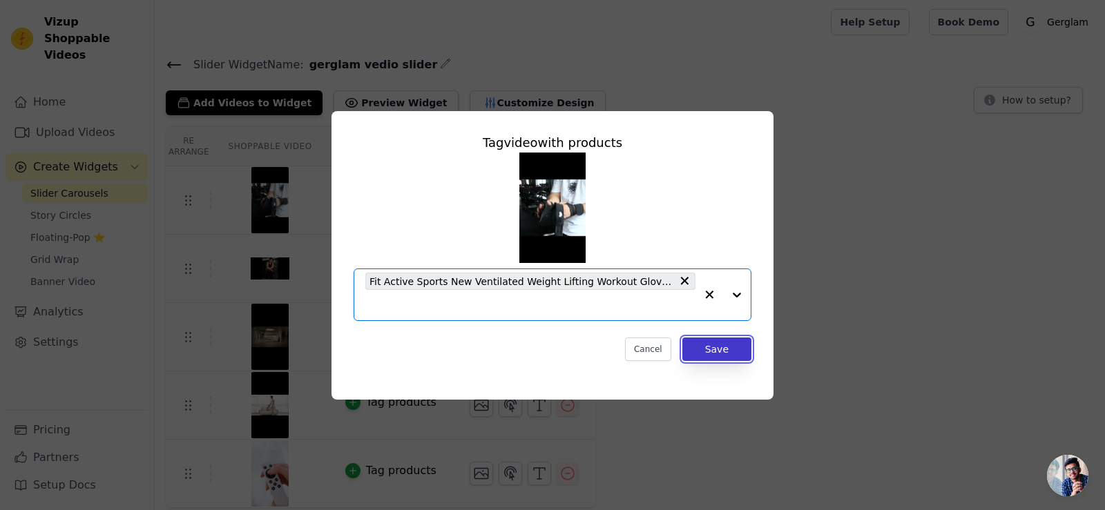
click at [723, 345] on button "Save" at bounding box center [716, 349] width 69 height 23
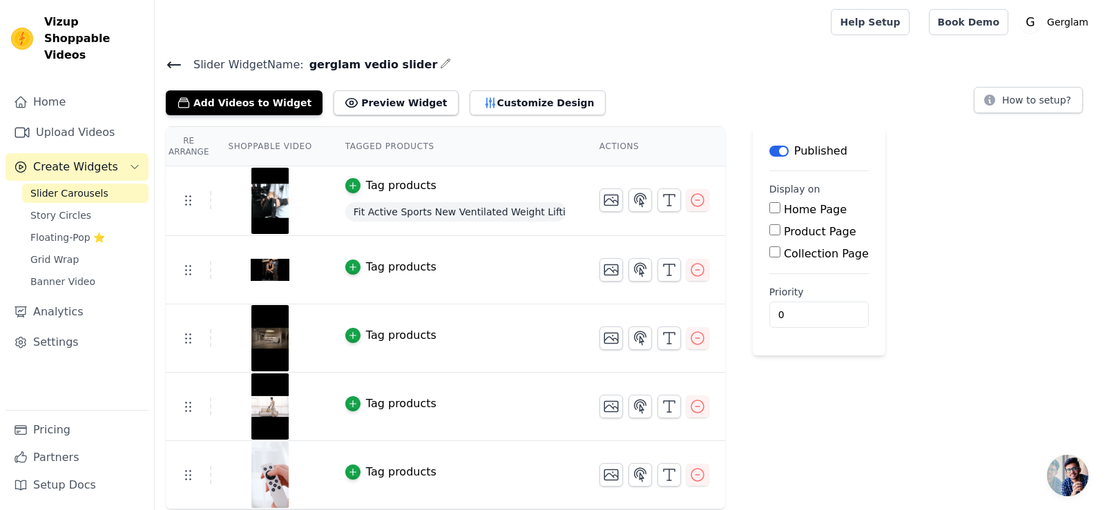
click at [334, 266] on td "Tag products" at bounding box center [456, 270] width 254 height 68
click at [348, 264] on icon "button" at bounding box center [353, 267] width 10 height 10
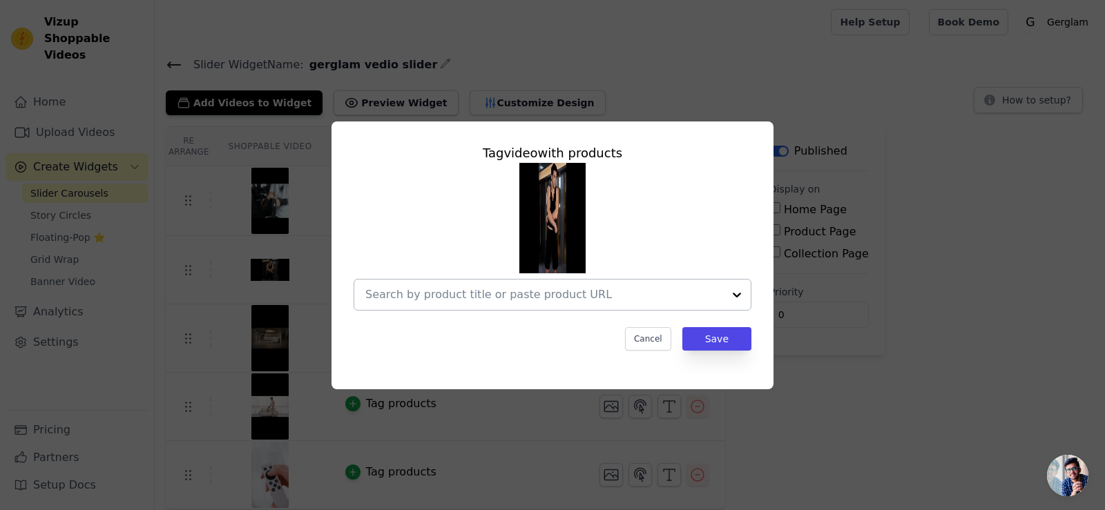
click at [498, 289] on input "text" at bounding box center [544, 295] width 358 height 17
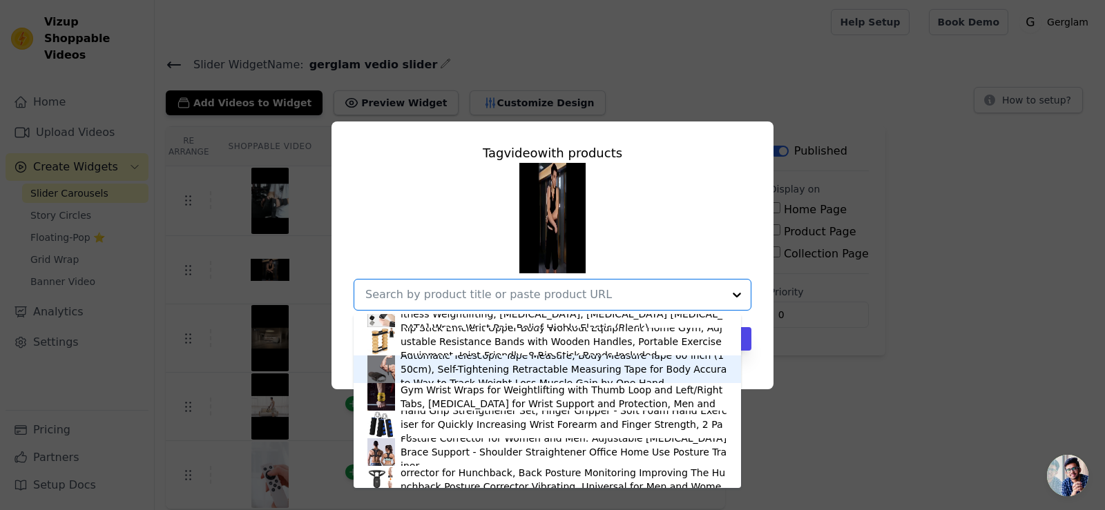
scroll to position [2592, 0]
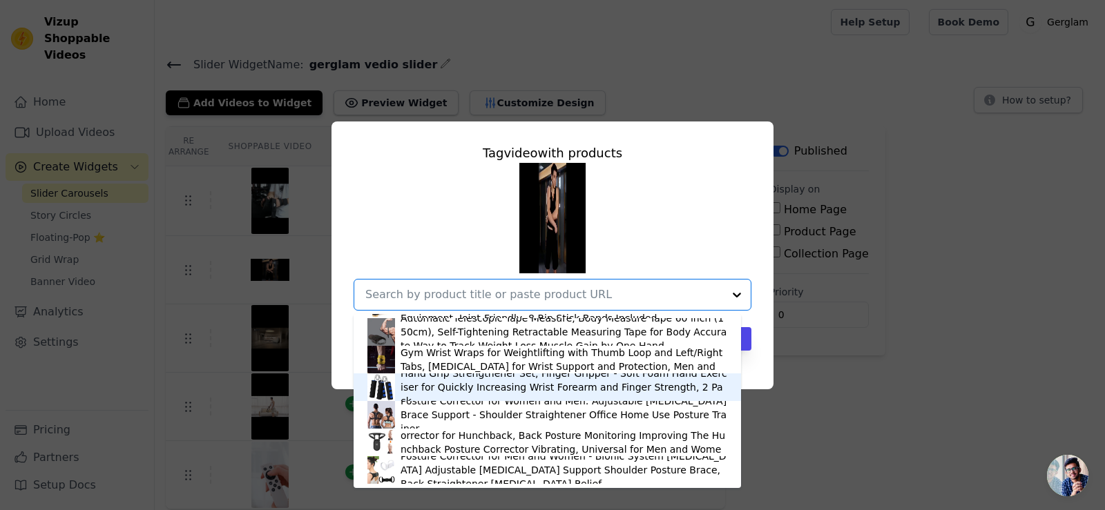
click at [861, 374] on div "Tag video with products Yoga Pilates Resistance Band Long Training Stretch Band…" at bounding box center [552, 255] width 1061 height 312
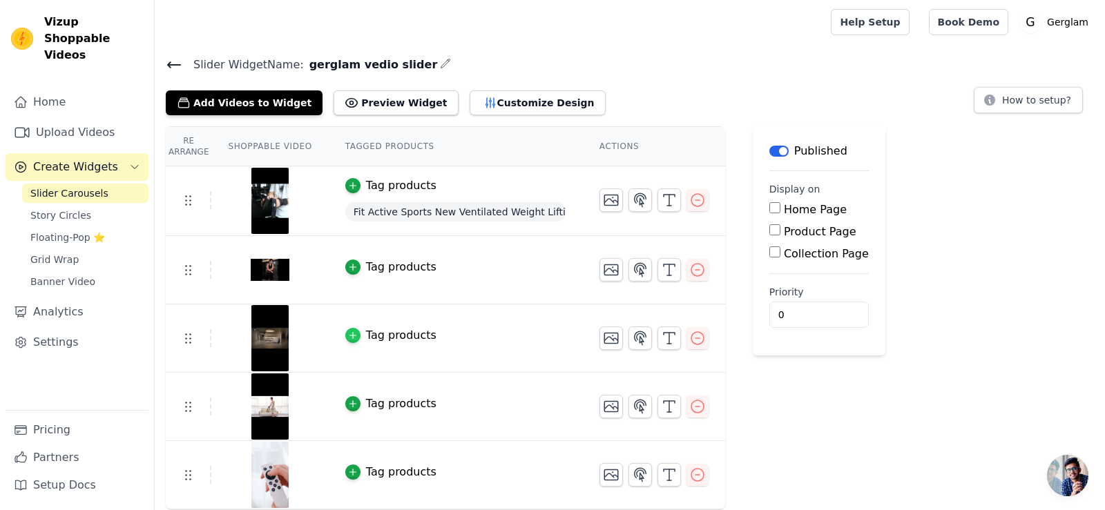
click at [349, 333] on icon "button" at bounding box center [352, 336] width 6 height 6
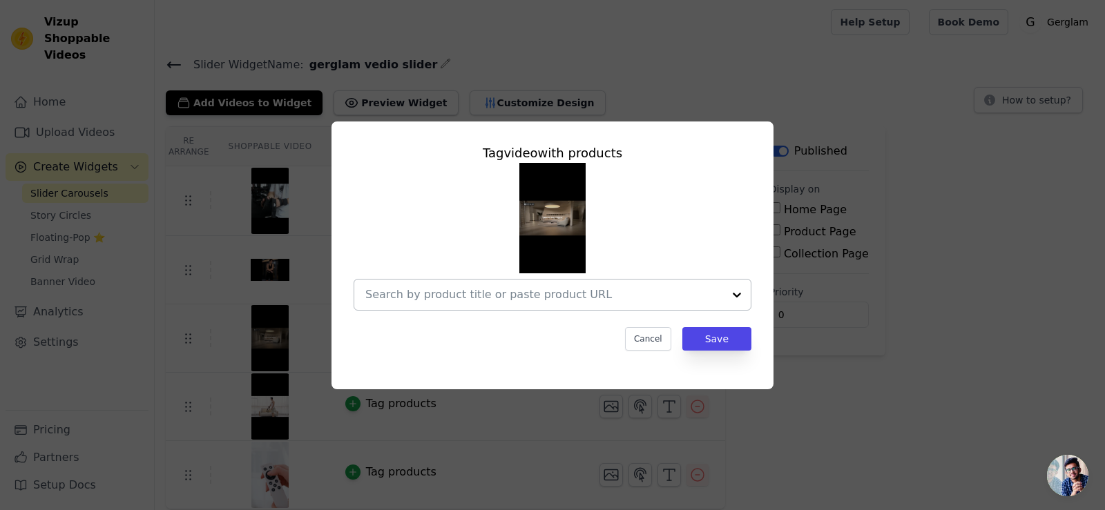
click at [405, 300] on input "text" at bounding box center [544, 295] width 358 height 17
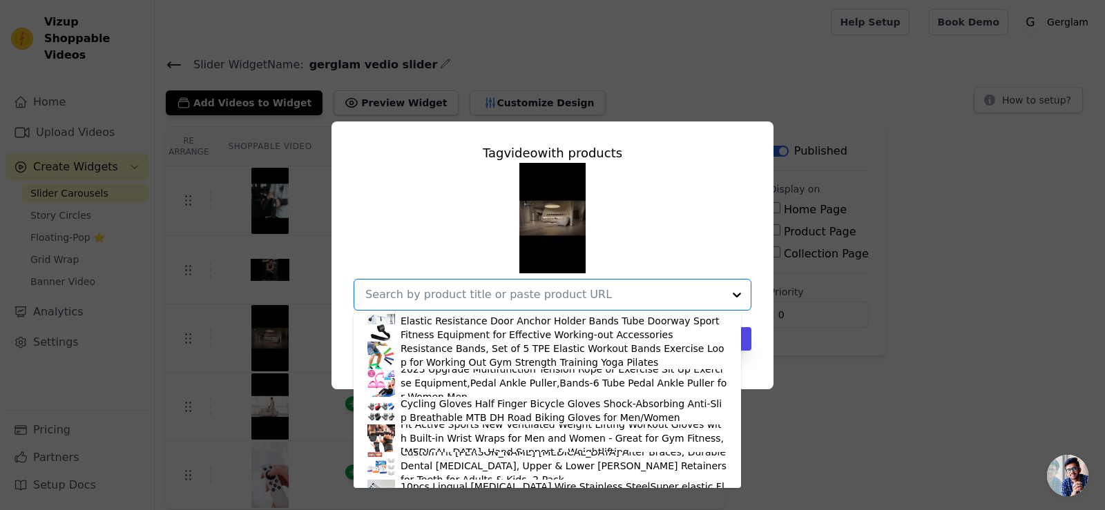
scroll to position [1243, 0]
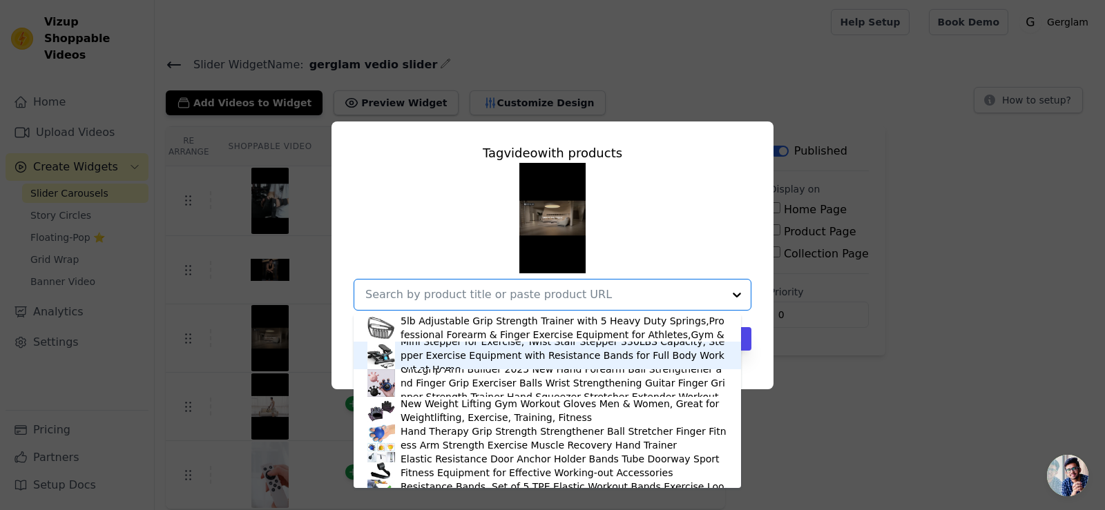
click at [445, 355] on div "Mini Stepper for Exercise, Twist Stair Stepper 330LBS Capacity, Stepper Exercis…" at bounding box center [564, 355] width 327 height 41
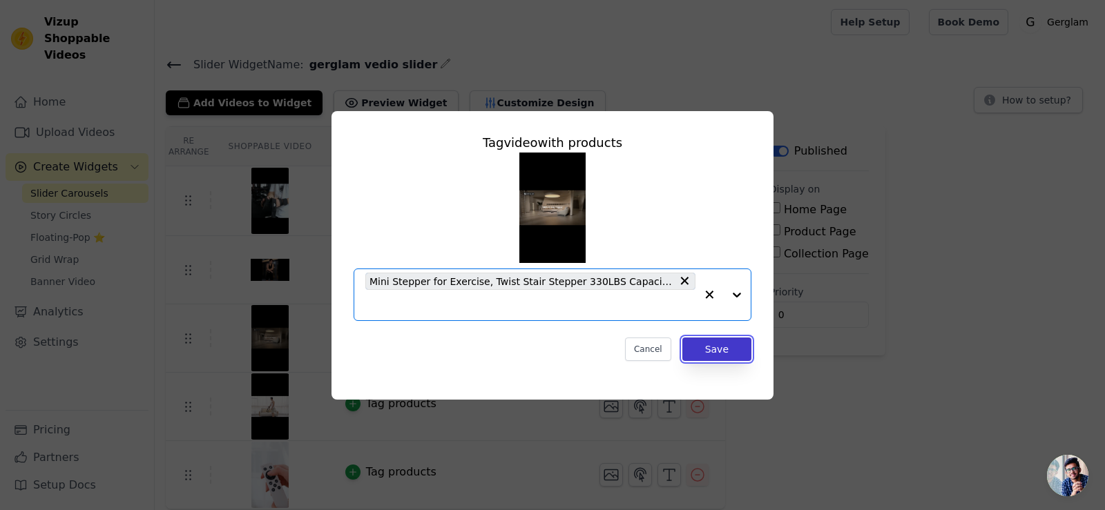
click at [704, 353] on button "Save" at bounding box center [716, 349] width 69 height 23
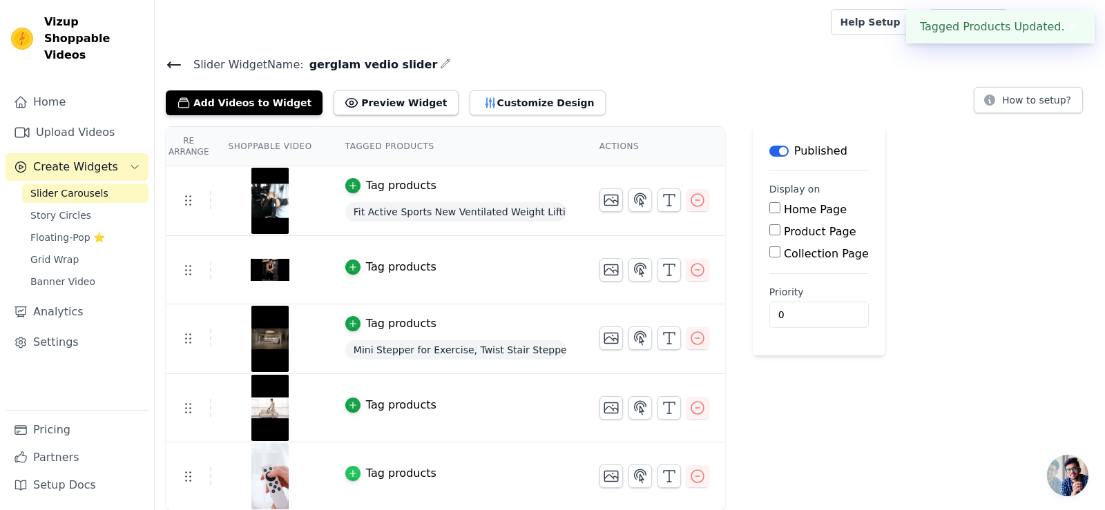
click at [349, 470] on icon "button" at bounding box center [353, 474] width 10 height 10
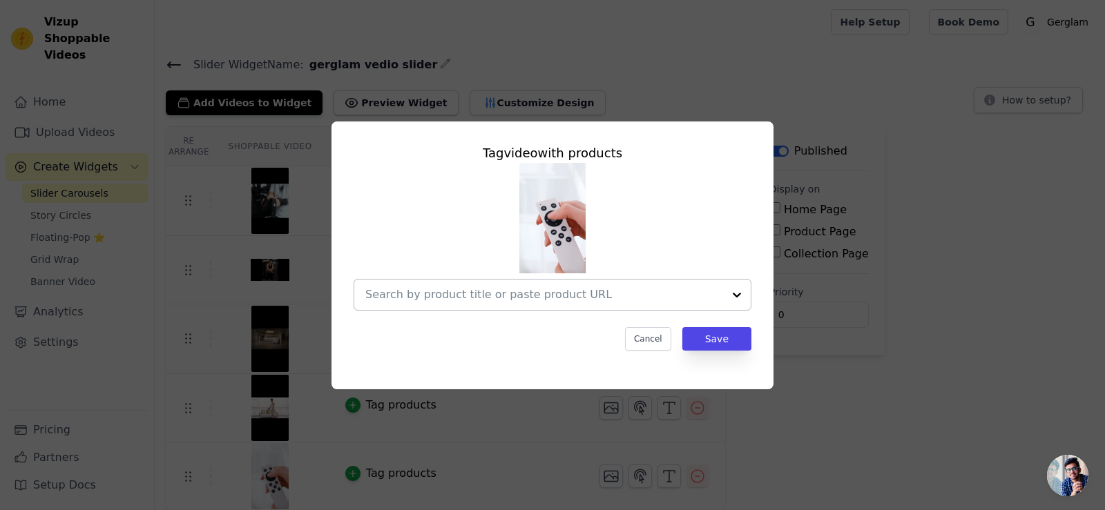
click at [557, 291] on input "text" at bounding box center [544, 295] width 358 height 17
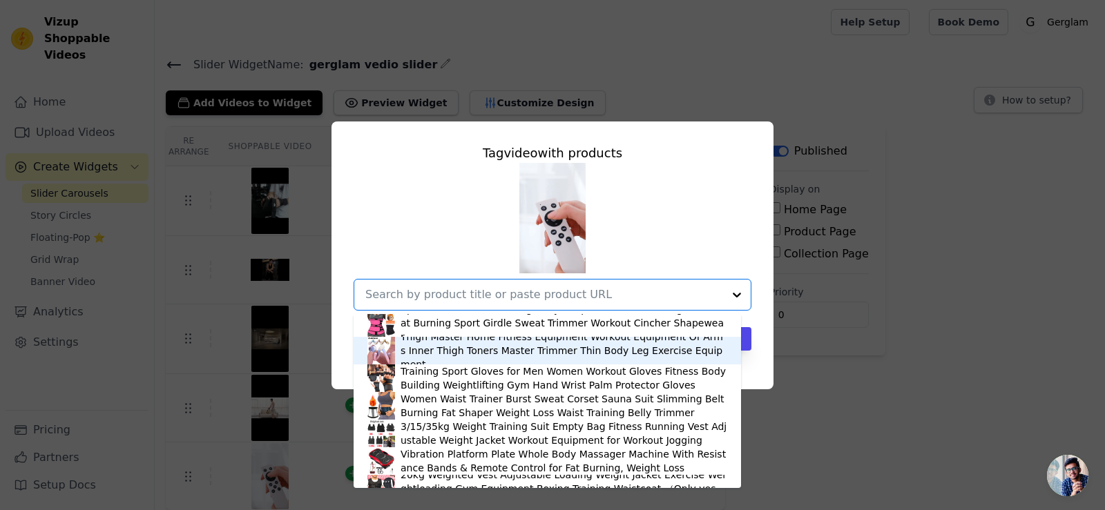
scroll to position [276, 0]
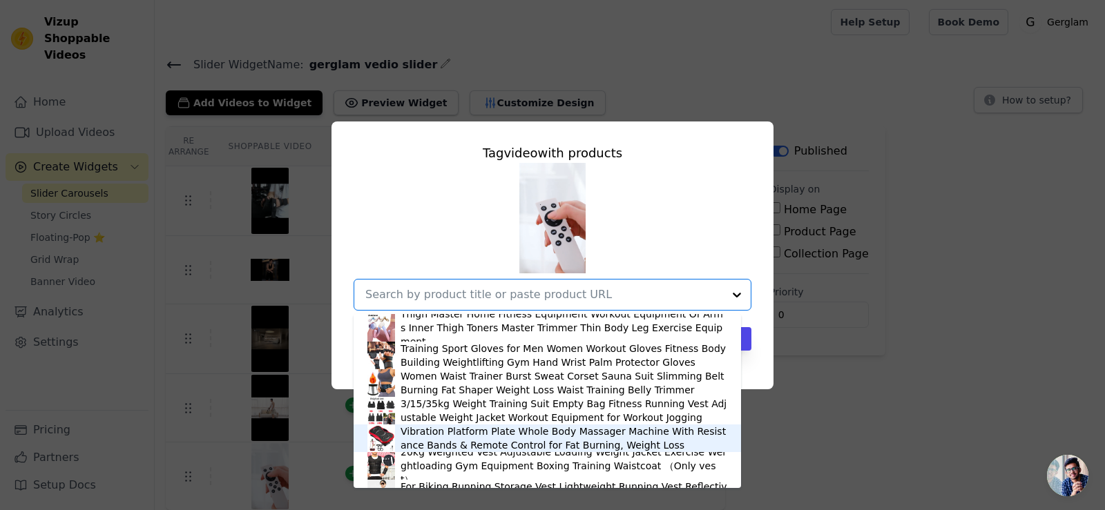
click at [437, 436] on div "Vibration Platform Plate Whole Body Massager Machine With Resistance Bands & Re…" at bounding box center [564, 439] width 327 height 28
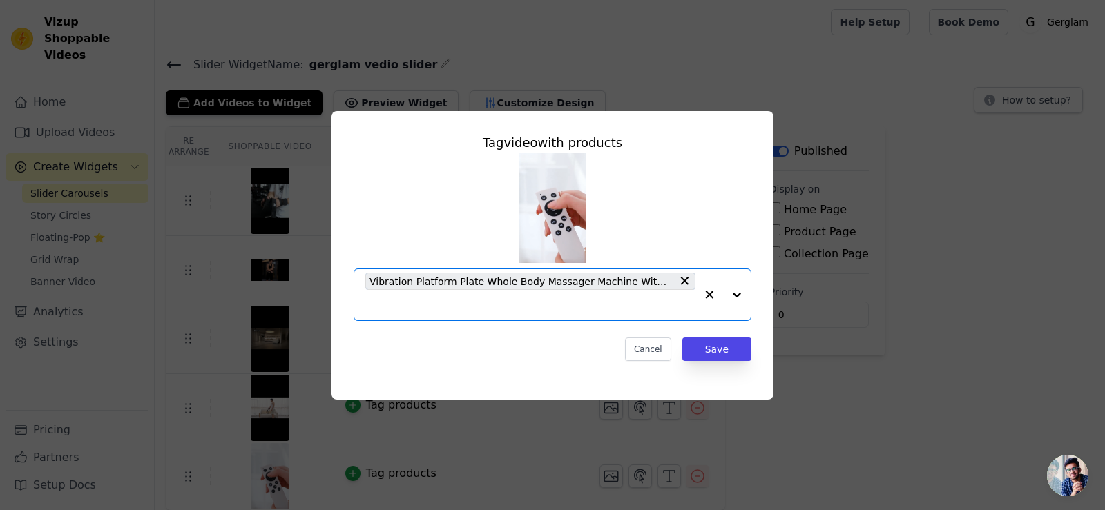
click at [621, 309] on input "text" at bounding box center [530, 305] width 330 height 17
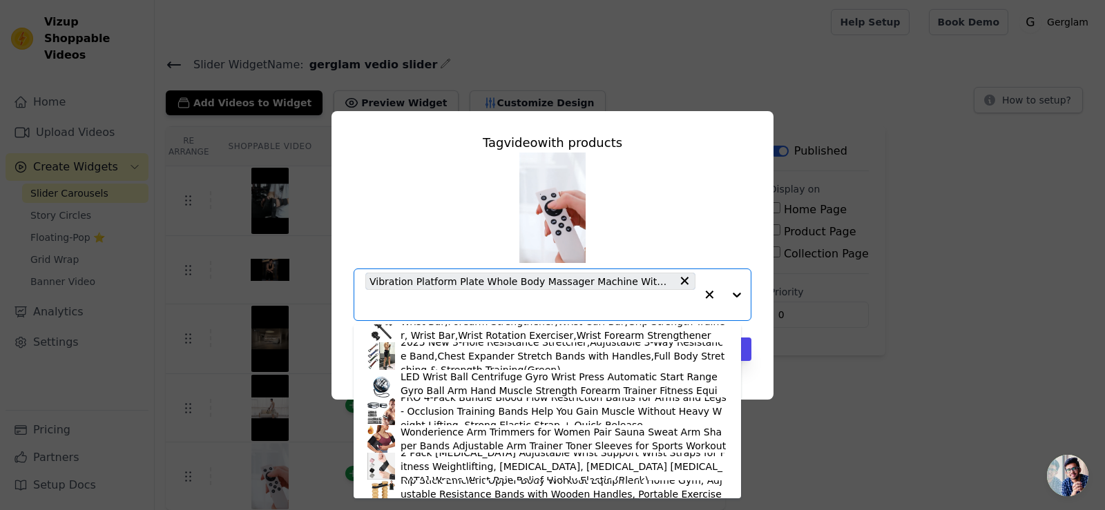
scroll to position [2417, 0]
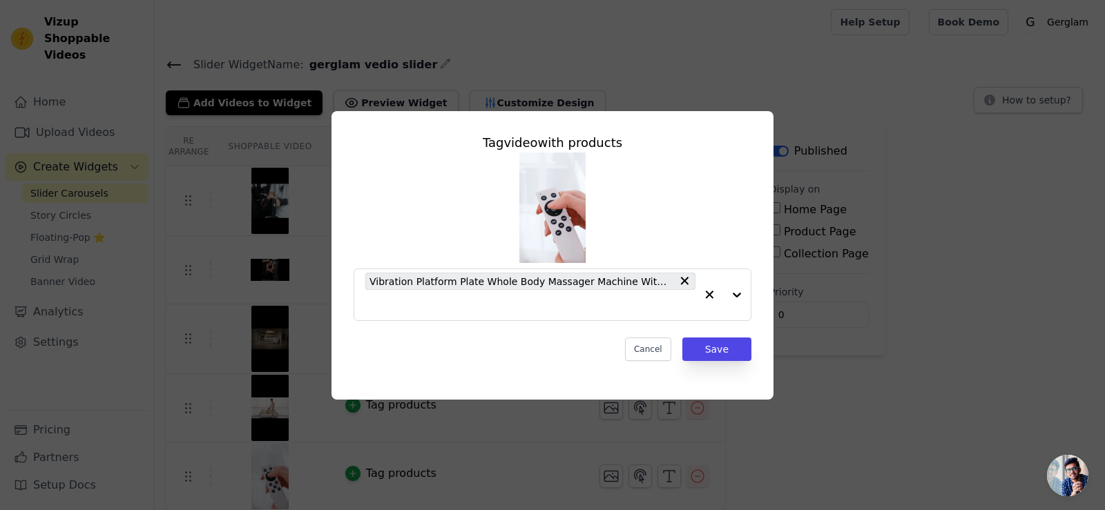
click at [771, 454] on div "Tag video with products Vibration Platform Plate Whole Body Massager Machine Wi…" at bounding box center [552, 255] width 1105 height 510
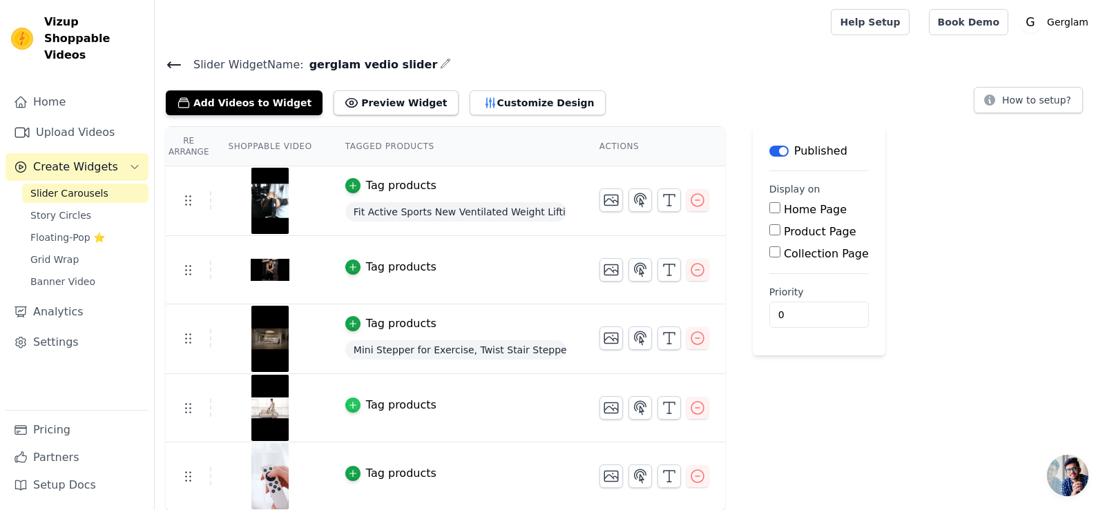
click at [349, 405] on icon "button" at bounding box center [352, 406] width 6 height 6
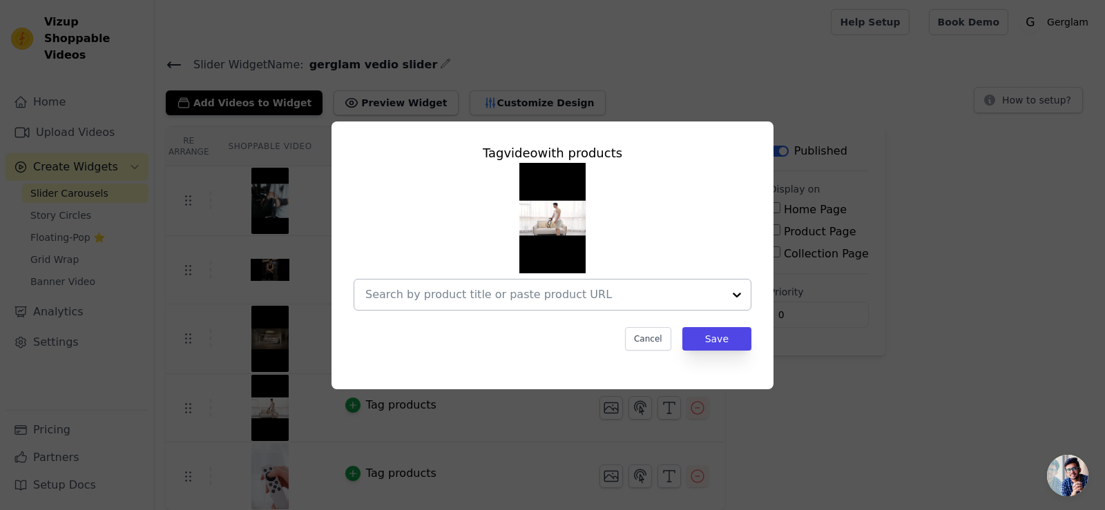
click at [445, 293] on input "text" at bounding box center [544, 295] width 358 height 17
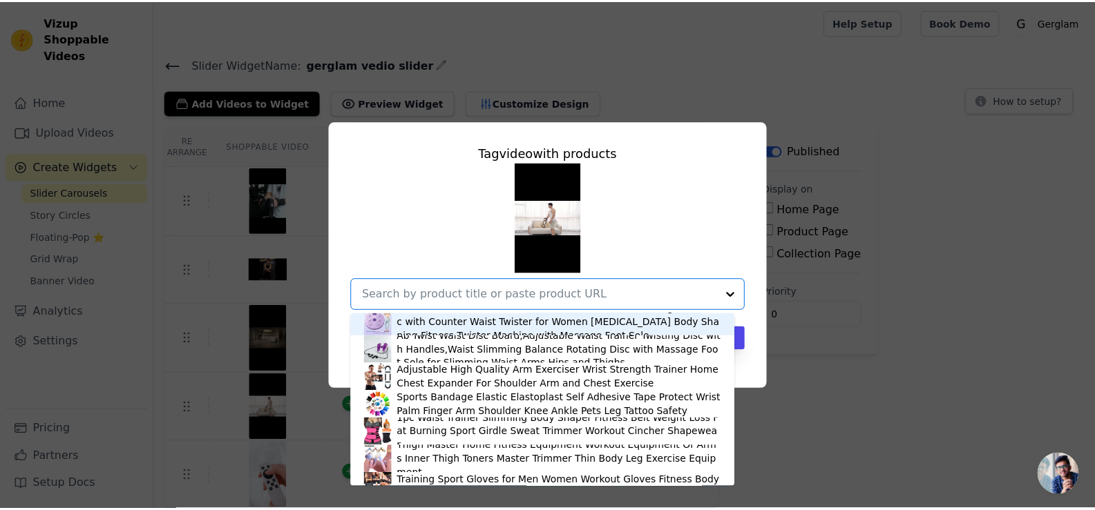
scroll to position [138, 0]
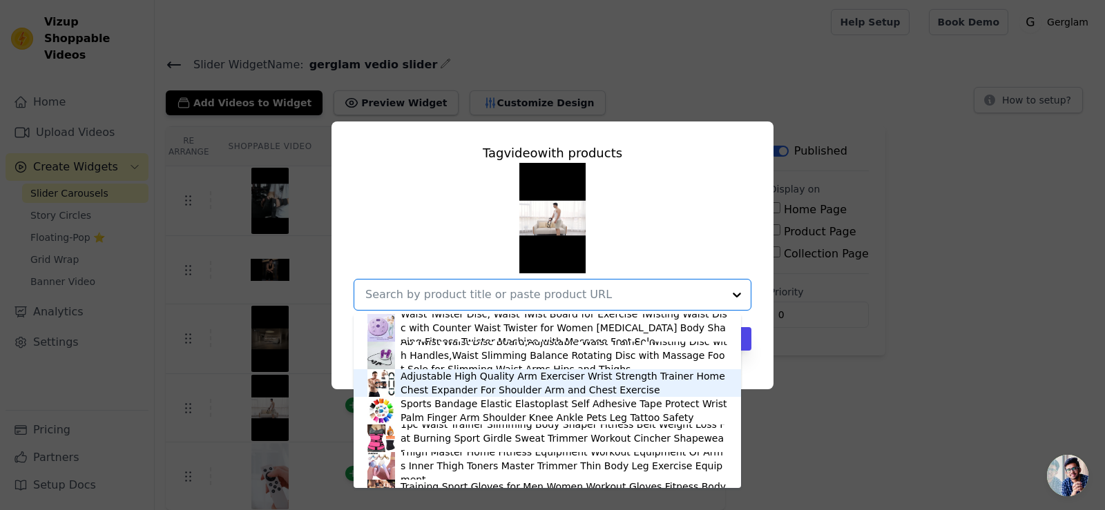
click at [459, 378] on div "Adjustable High Quality Arm Exerciser Wrist Strength Trainer Home Chest Expande…" at bounding box center [564, 383] width 327 height 28
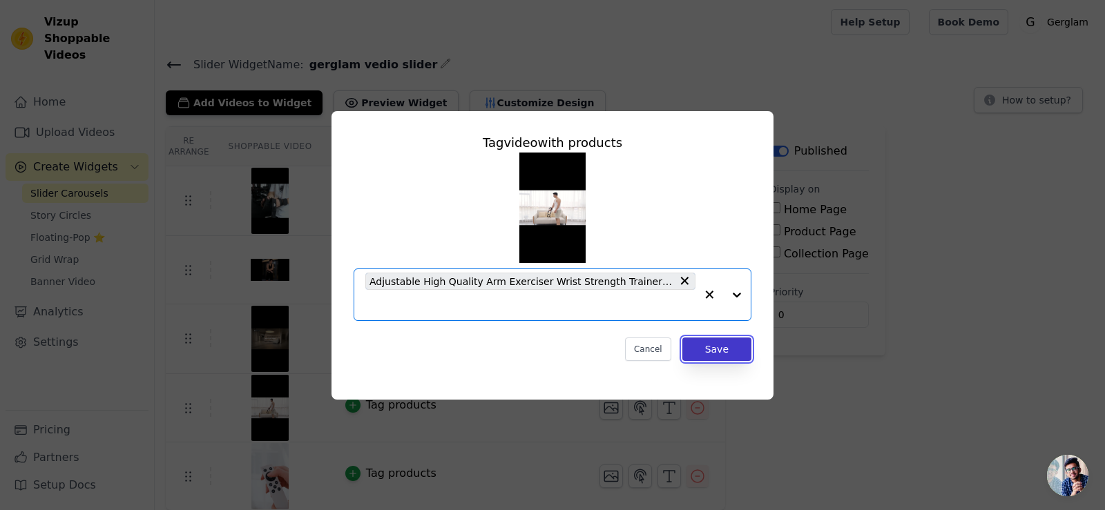
click at [706, 347] on button "Save" at bounding box center [716, 349] width 69 height 23
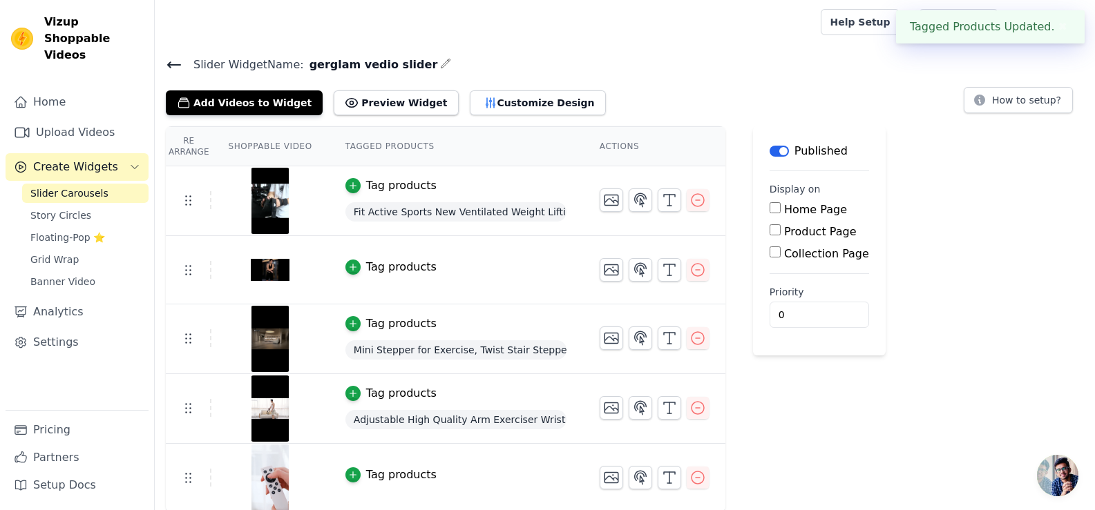
scroll to position [1, 0]
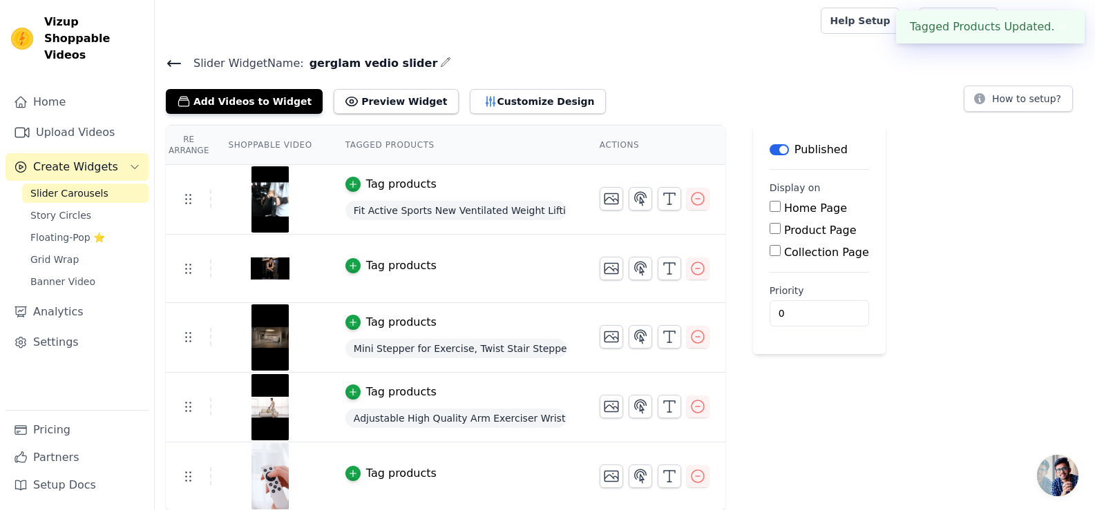
click at [368, 474] on div "Tag products" at bounding box center [401, 473] width 70 height 17
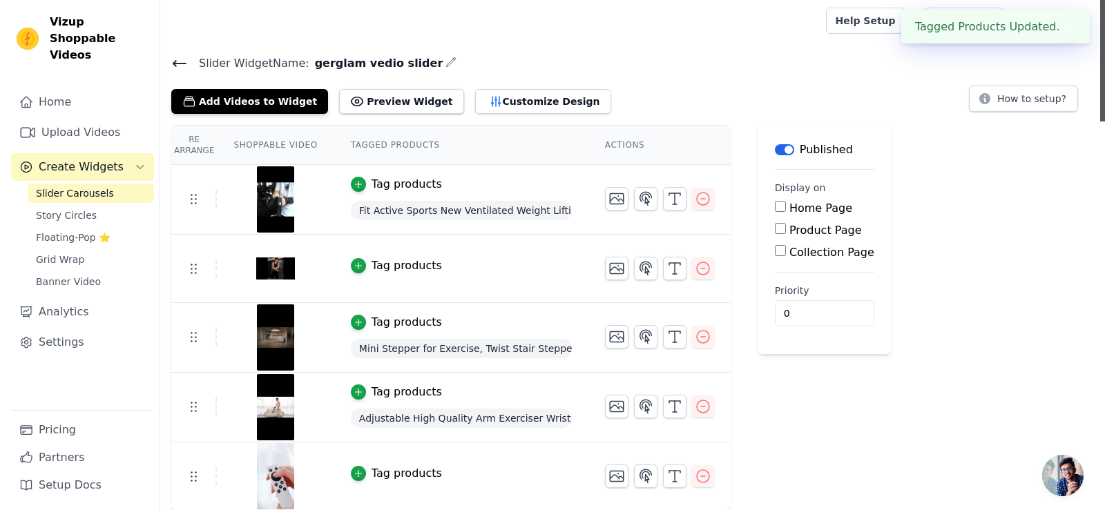
scroll to position [0, 0]
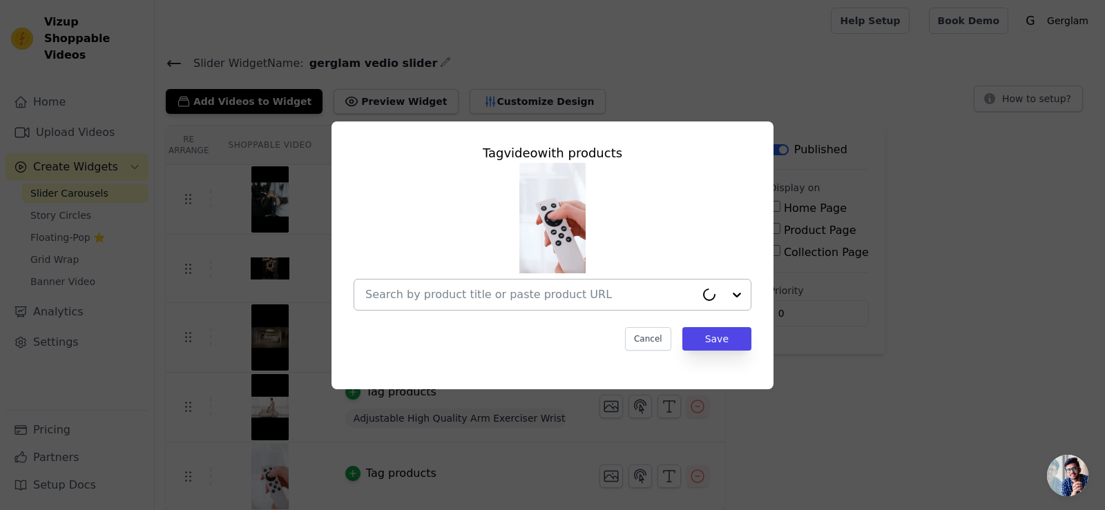
click at [461, 297] on input "text" at bounding box center [530, 295] width 330 height 17
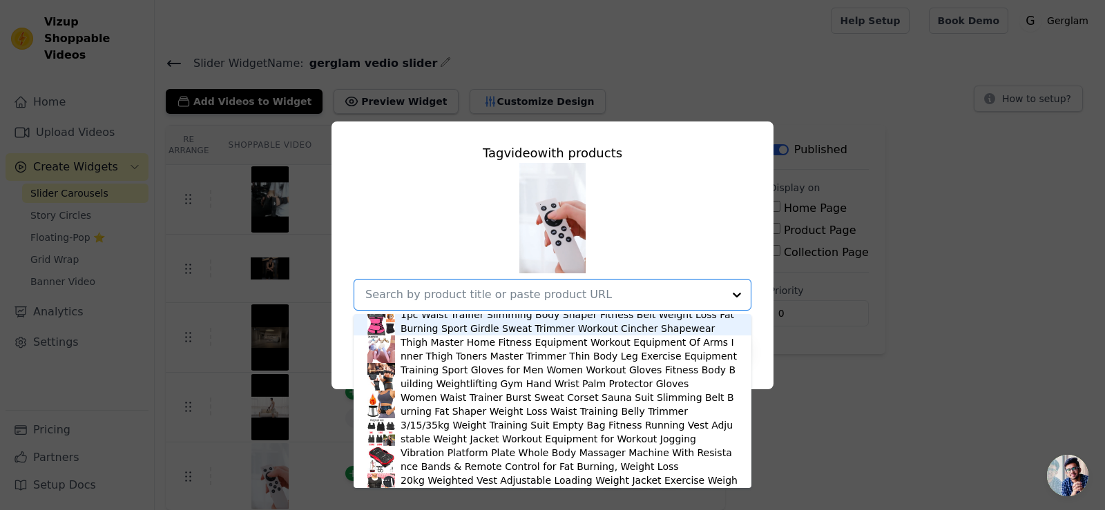
scroll to position [276, 0]
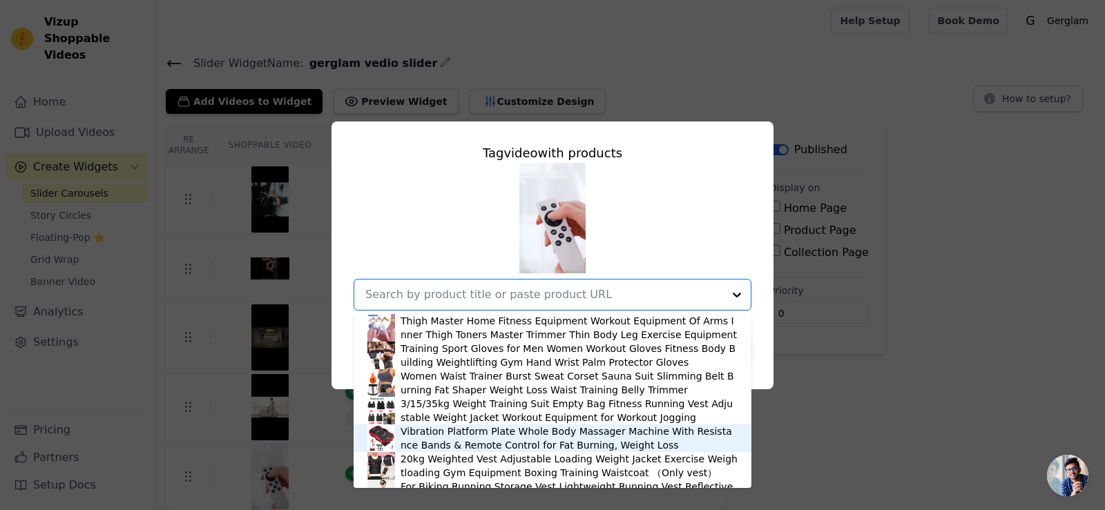
click at [392, 436] on img at bounding box center [381, 439] width 28 height 28
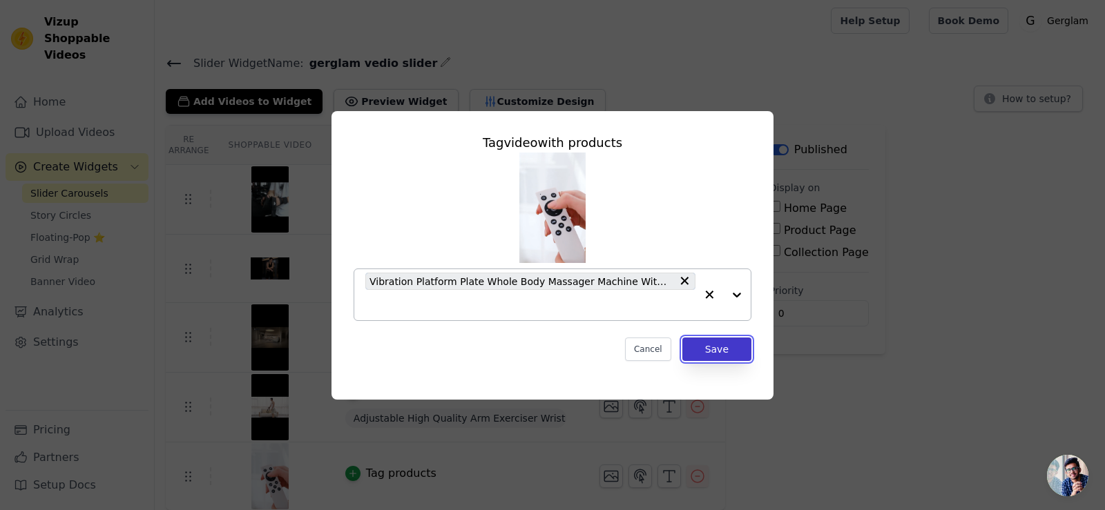
click at [717, 341] on button "Save" at bounding box center [716, 349] width 69 height 23
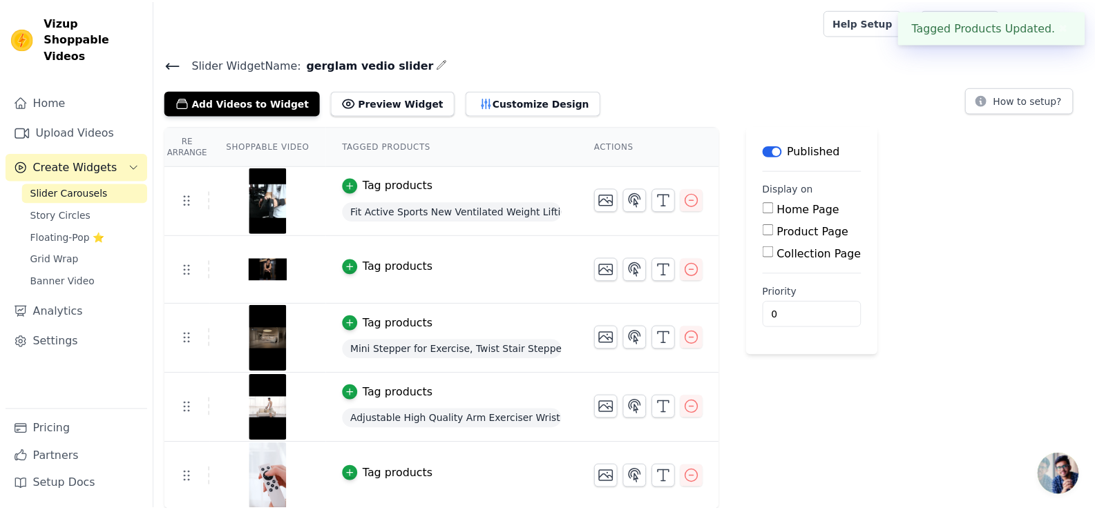
scroll to position [1, 0]
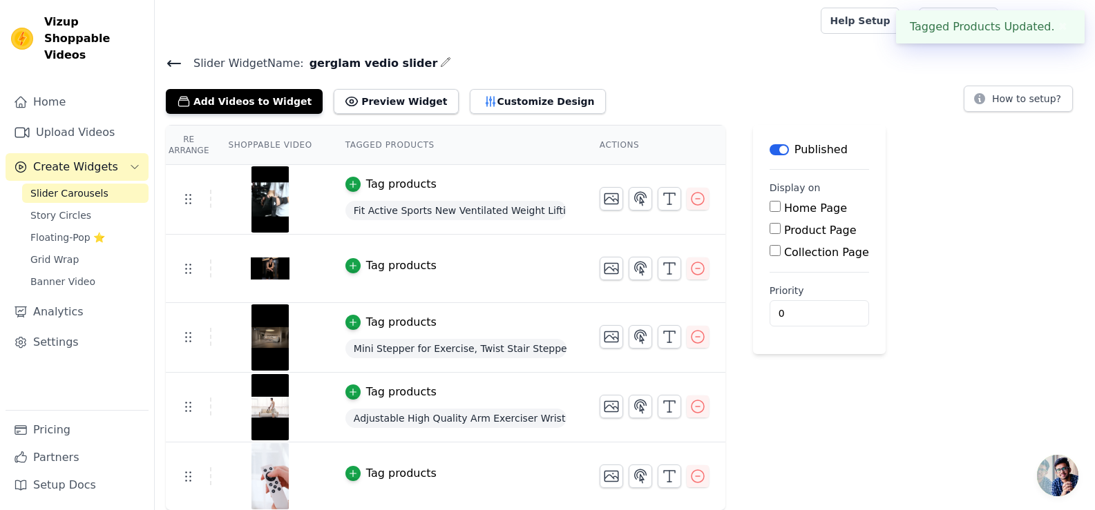
click at [719, 353] on div "Re Arrange Shoppable Video Tagged Products Actions Tag products Fit Active Spor…" at bounding box center [625, 318] width 940 height 386
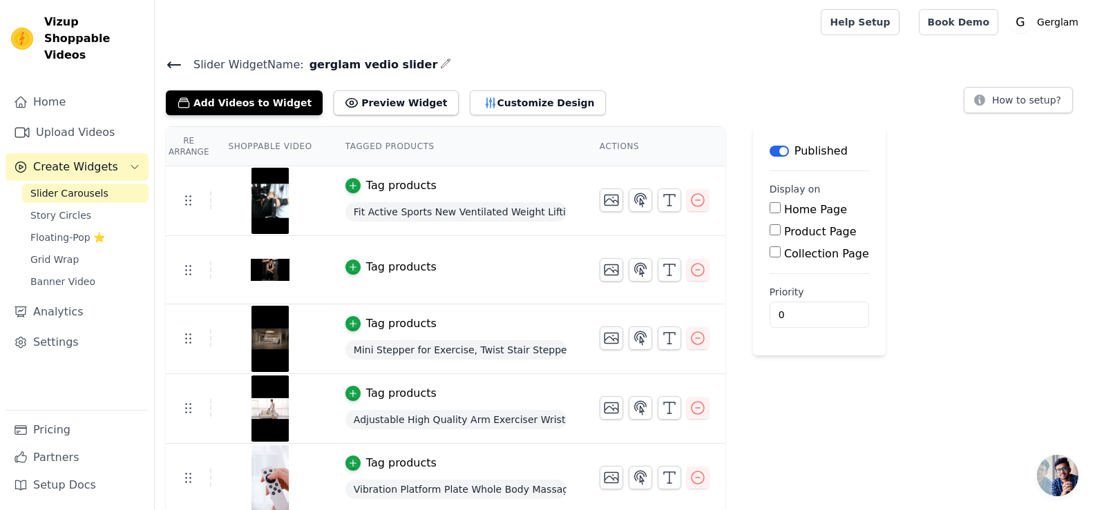
scroll to position [3, 0]
